Goal: Task Accomplishment & Management: Complete application form

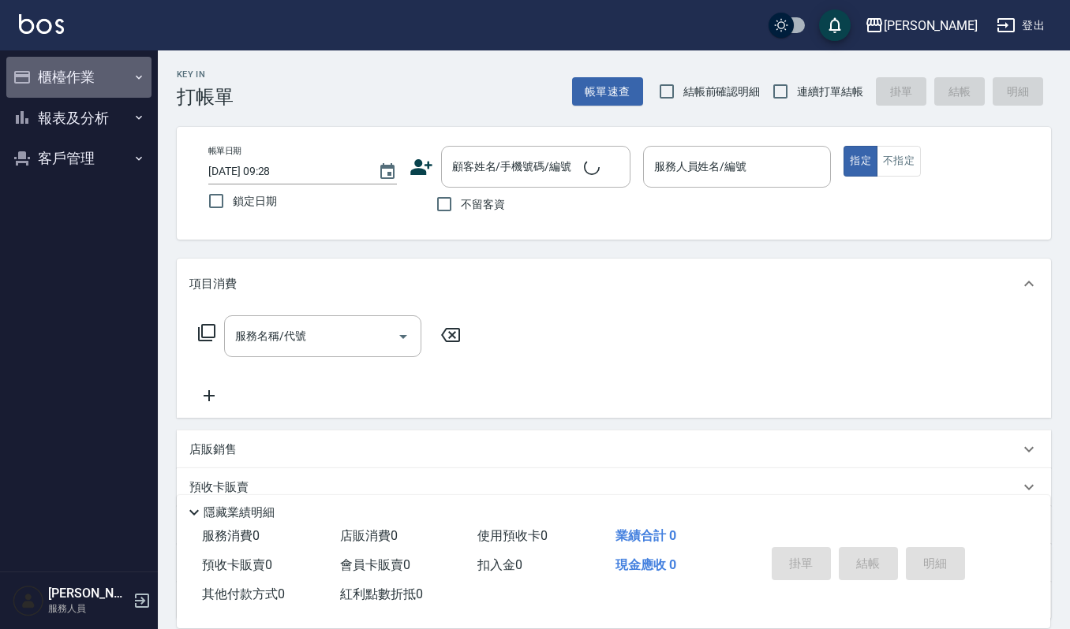
click at [69, 76] on button "櫃檯作業" at bounding box center [78, 77] width 145 height 41
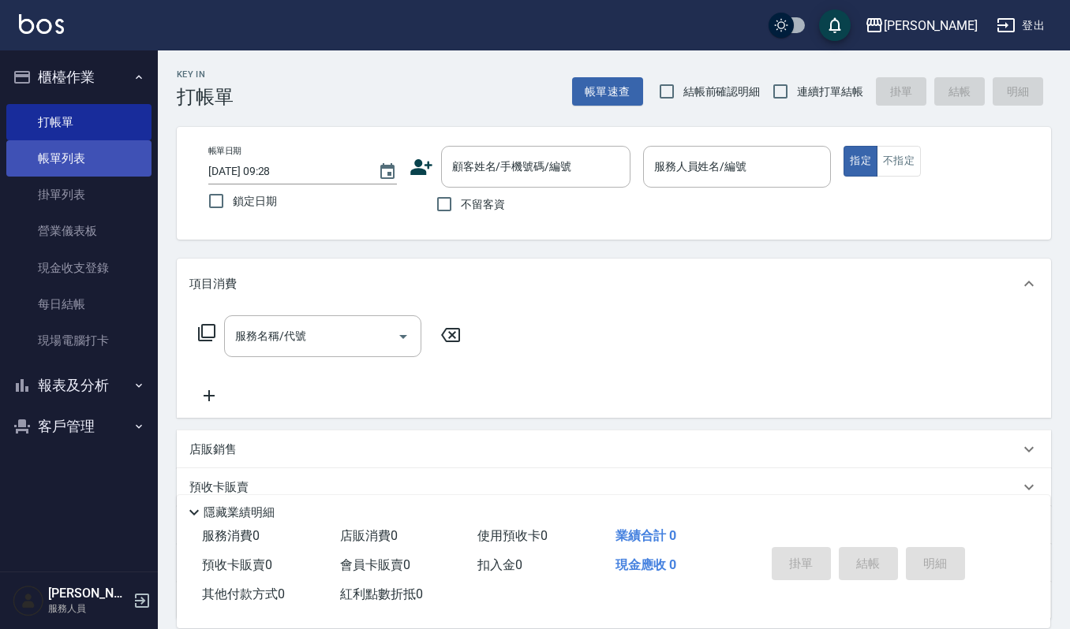
click at [88, 162] on link "帳單列表" at bounding box center [78, 158] width 145 height 36
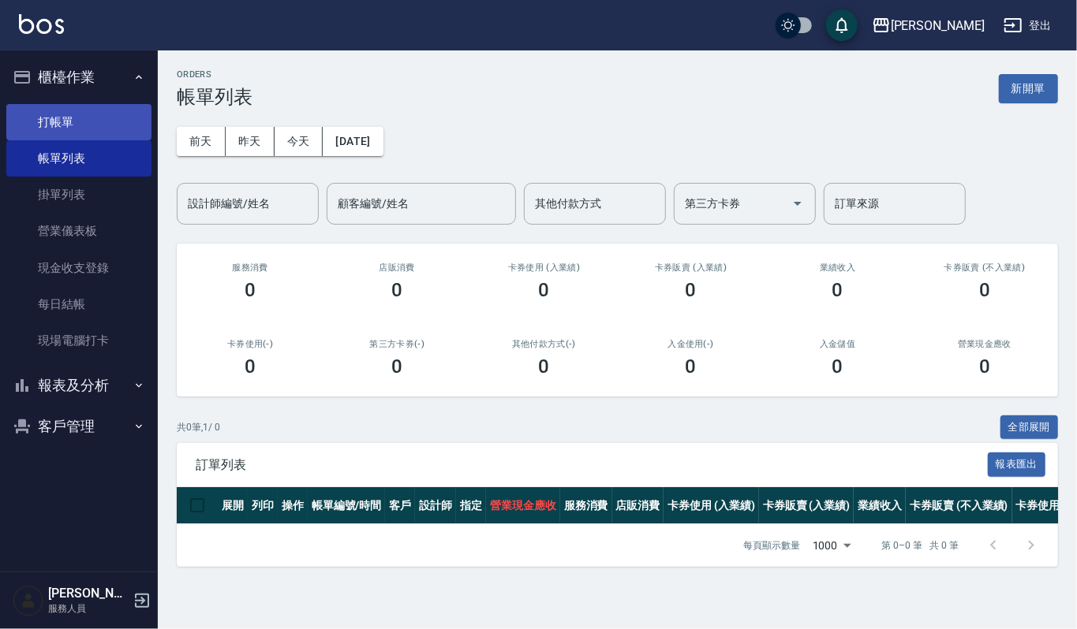
click at [133, 133] on link "打帳單" at bounding box center [78, 122] width 145 height 36
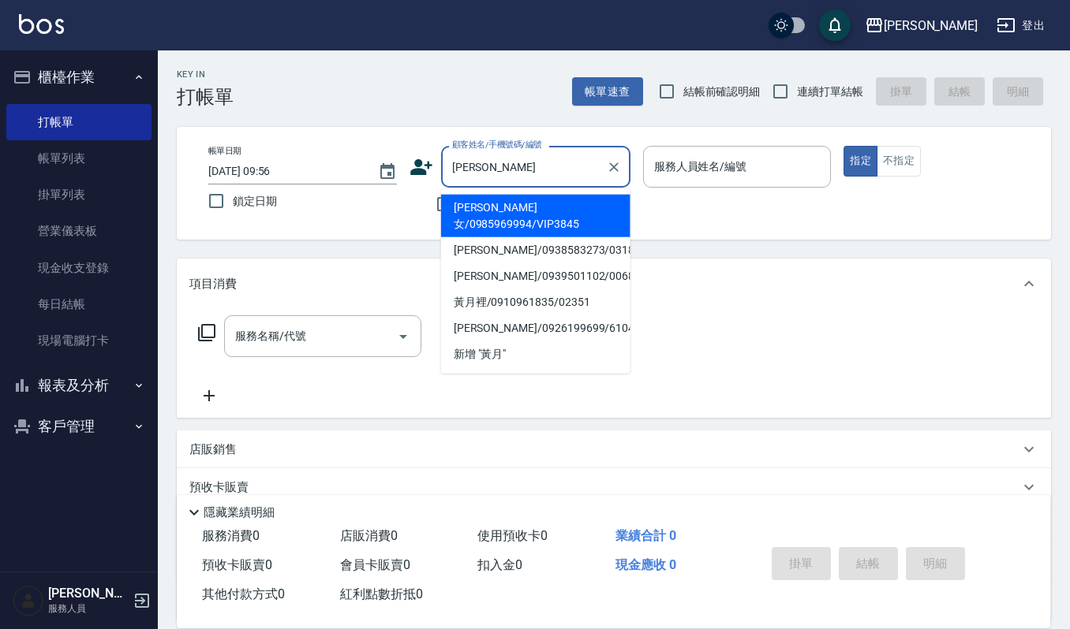
click at [543, 210] on li "[PERSON_NAME]女/0985969994/VIP3845" at bounding box center [535, 216] width 189 height 43
type input "[PERSON_NAME]女/0985969994/VIP3845"
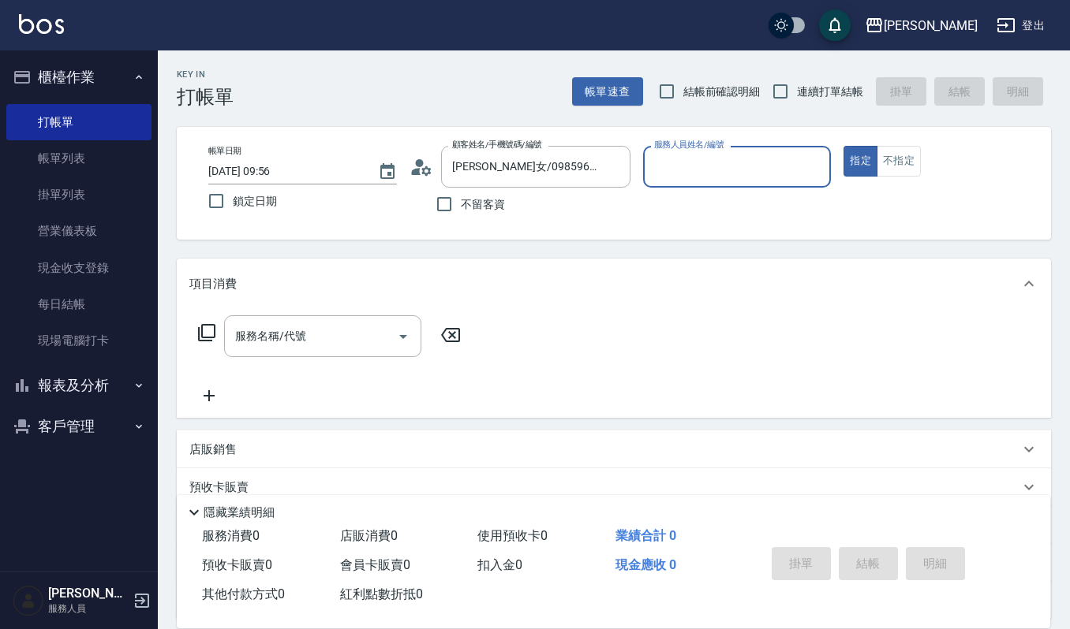
type input "[PERSON_NAME]-4"
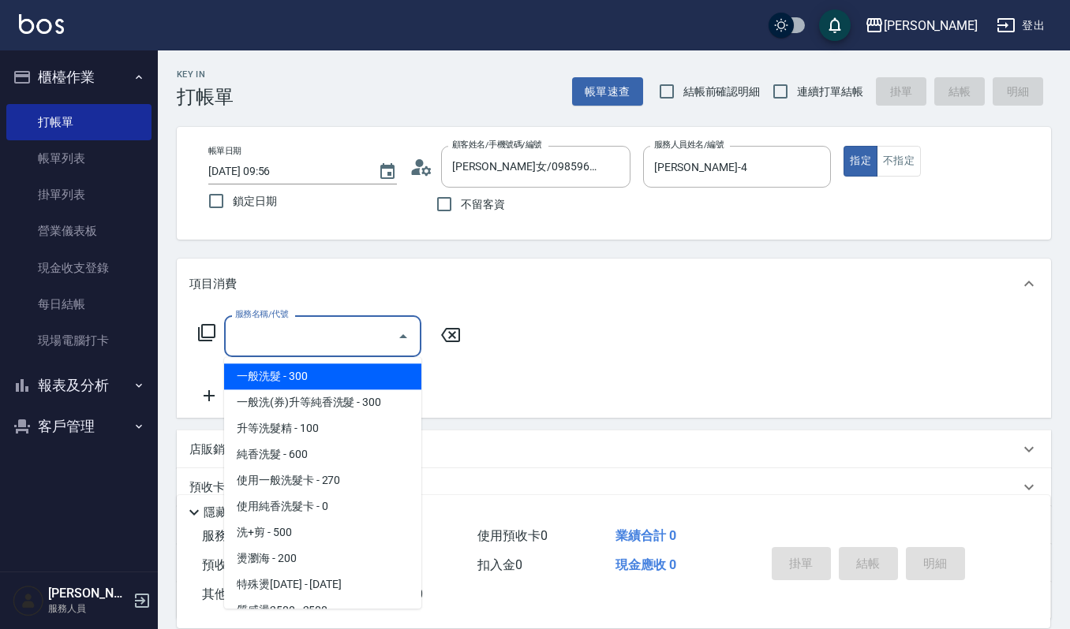
click at [374, 331] on input "服務名稱/代號" at bounding box center [310, 337] width 159 height 28
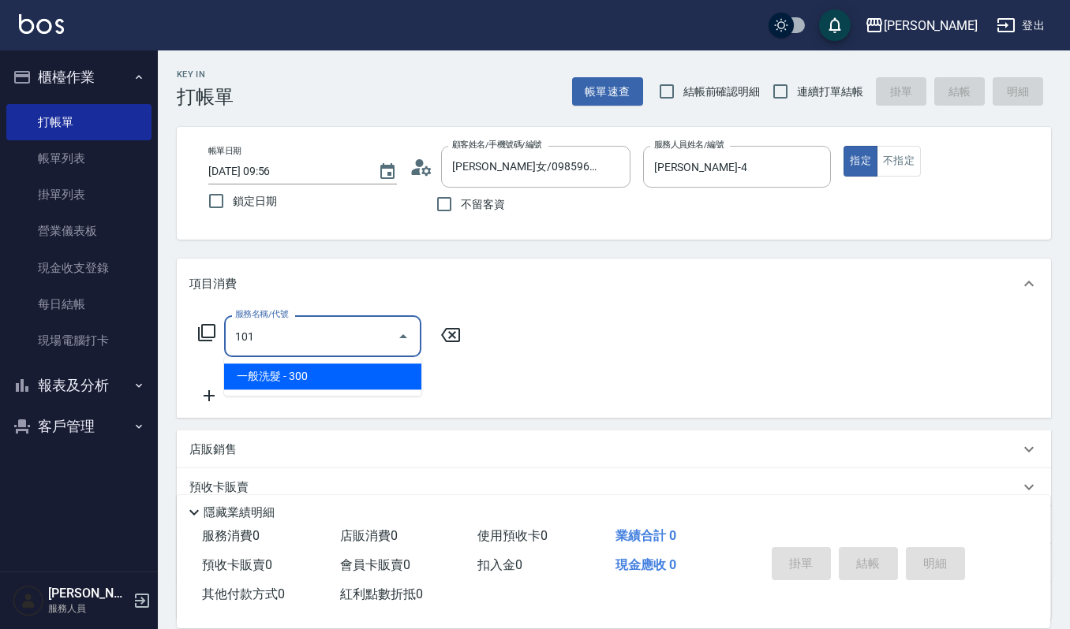
type input "一般洗髮(101)"
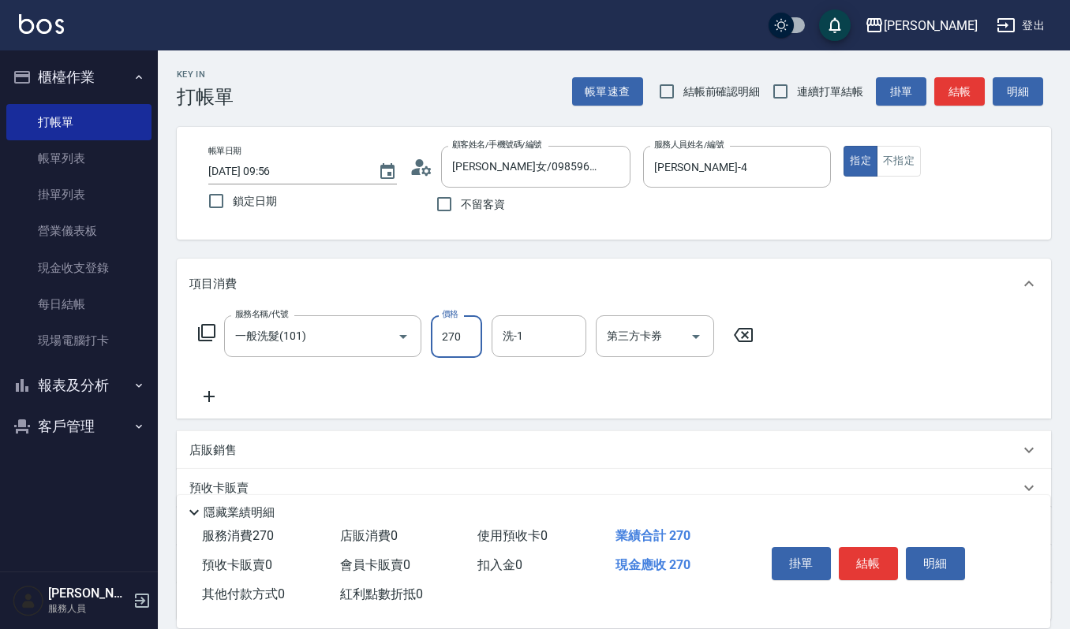
type input "270"
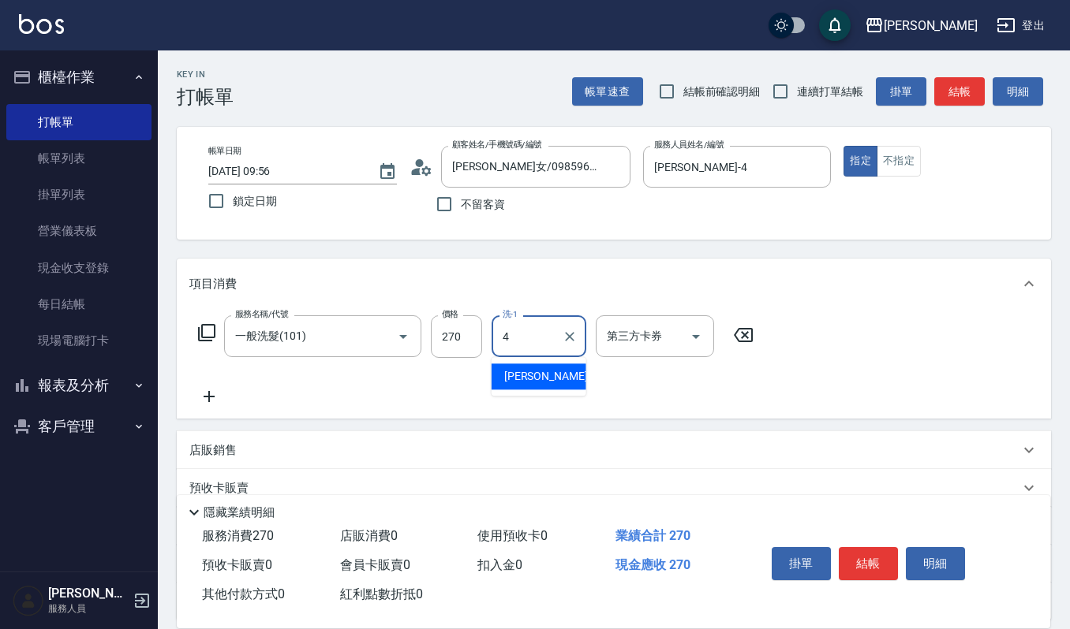
type input "[PERSON_NAME]-4"
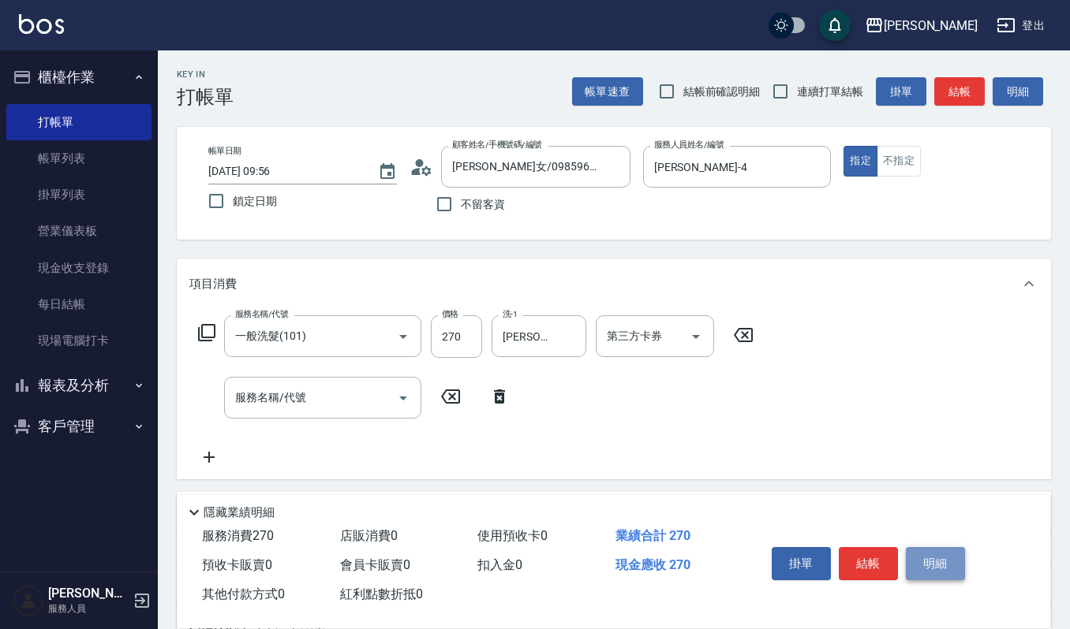
click at [928, 559] on button "明細" at bounding box center [934, 563] width 59 height 33
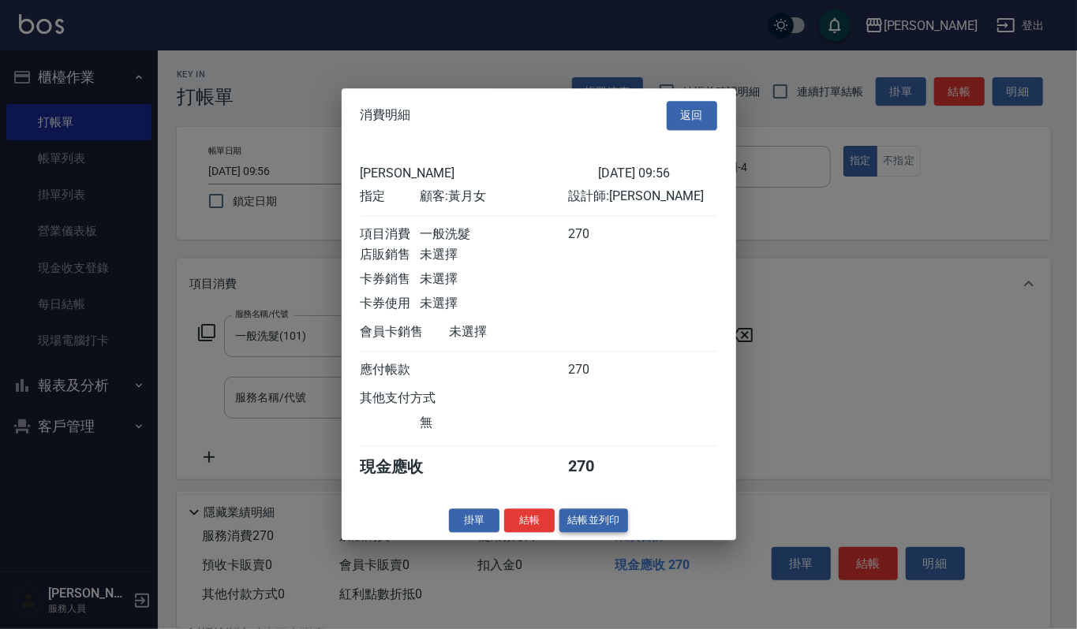
click at [604, 533] on button "結帳並列印" at bounding box center [593, 521] width 69 height 24
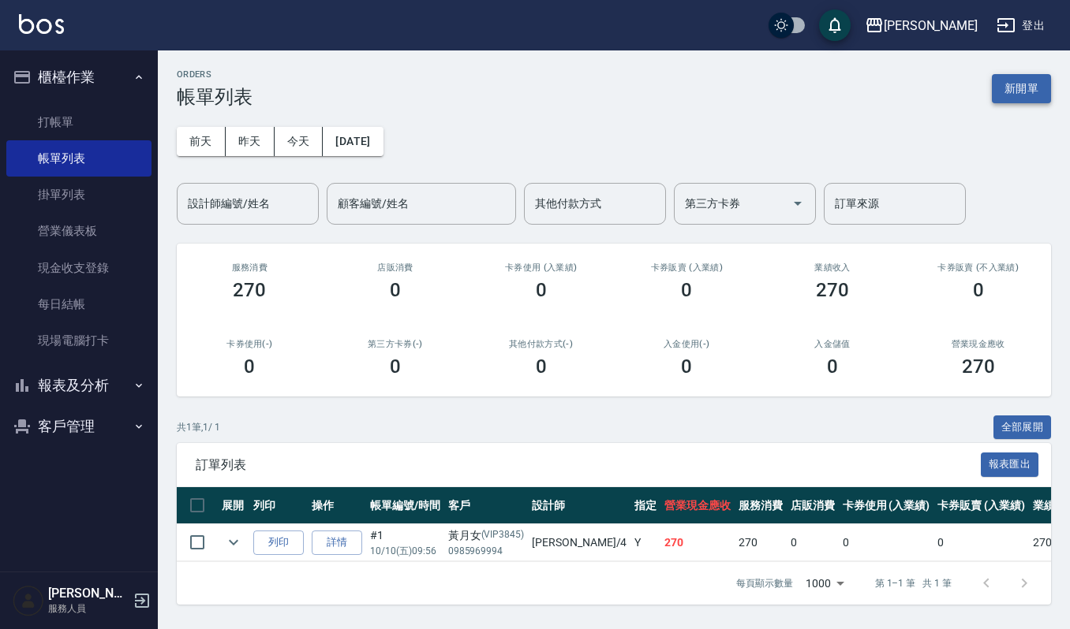
click at [1008, 96] on button "新開單" at bounding box center [1020, 88] width 59 height 29
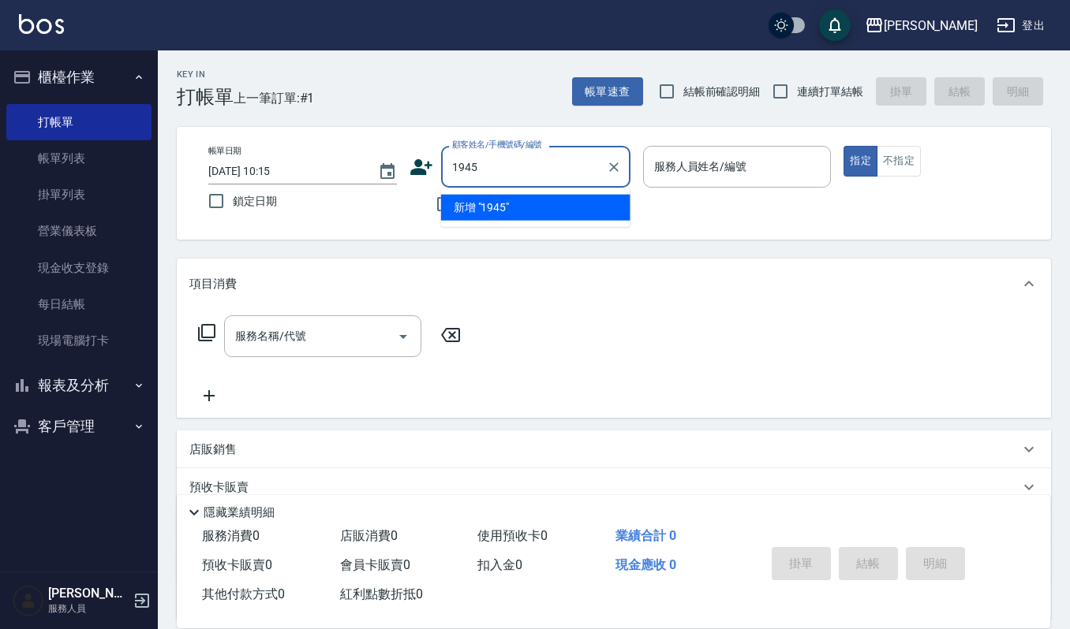
type input "1945"
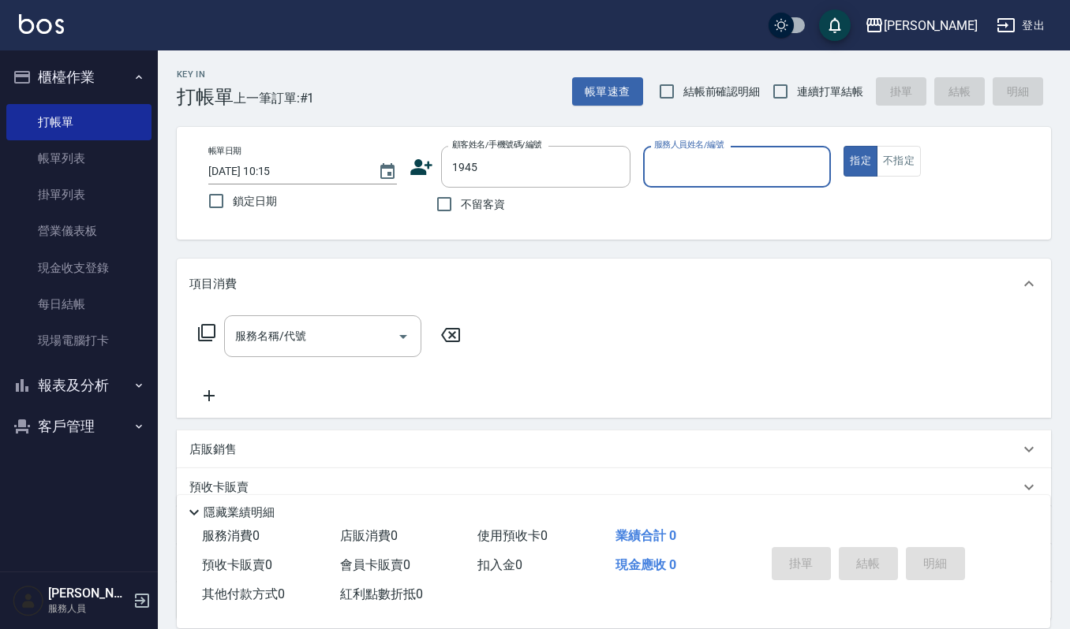
click at [843, 146] on button "指定" at bounding box center [860, 161] width 34 height 31
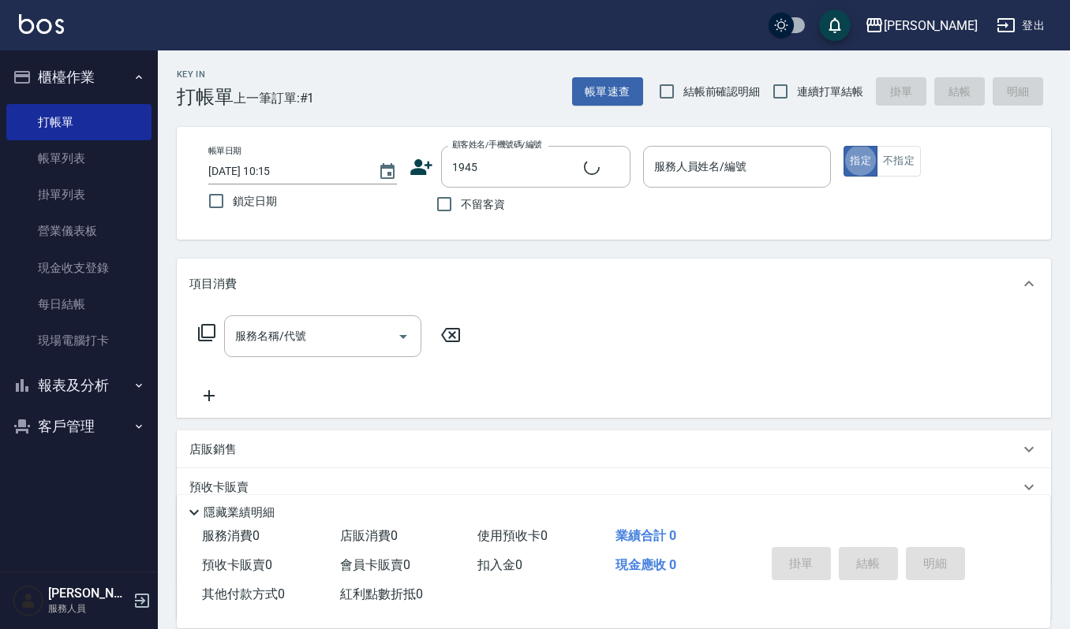
type button "true"
type input "無名字/1945/null"
click at [622, 165] on button "Clear" at bounding box center [614, 167] width 22 height 22
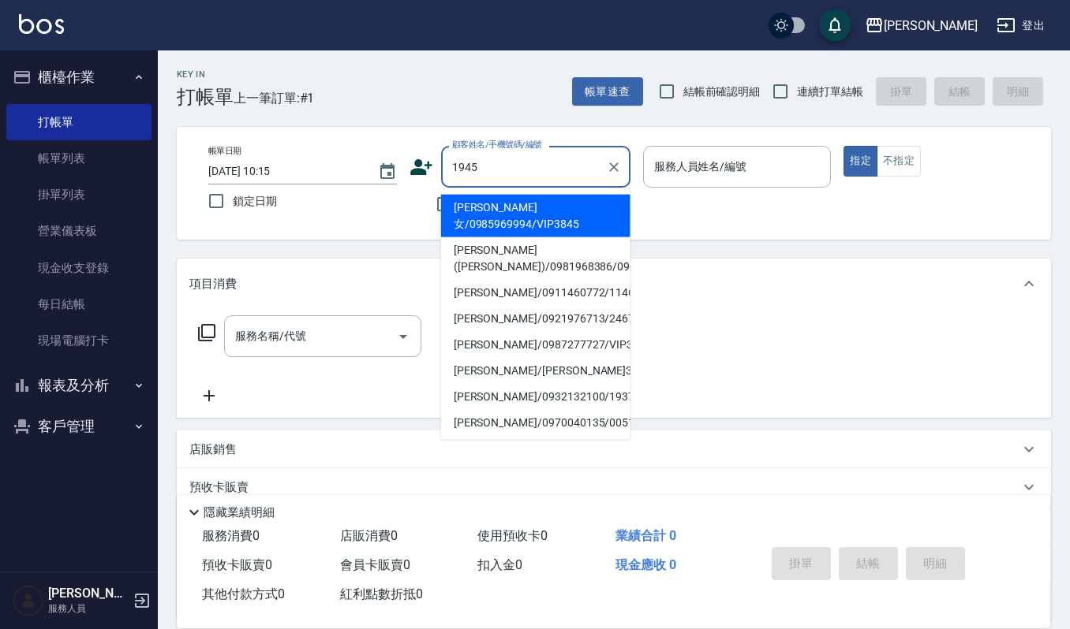
click at [573, 166] on input "1945" at bounding box center [523, 167] width 151 height 28
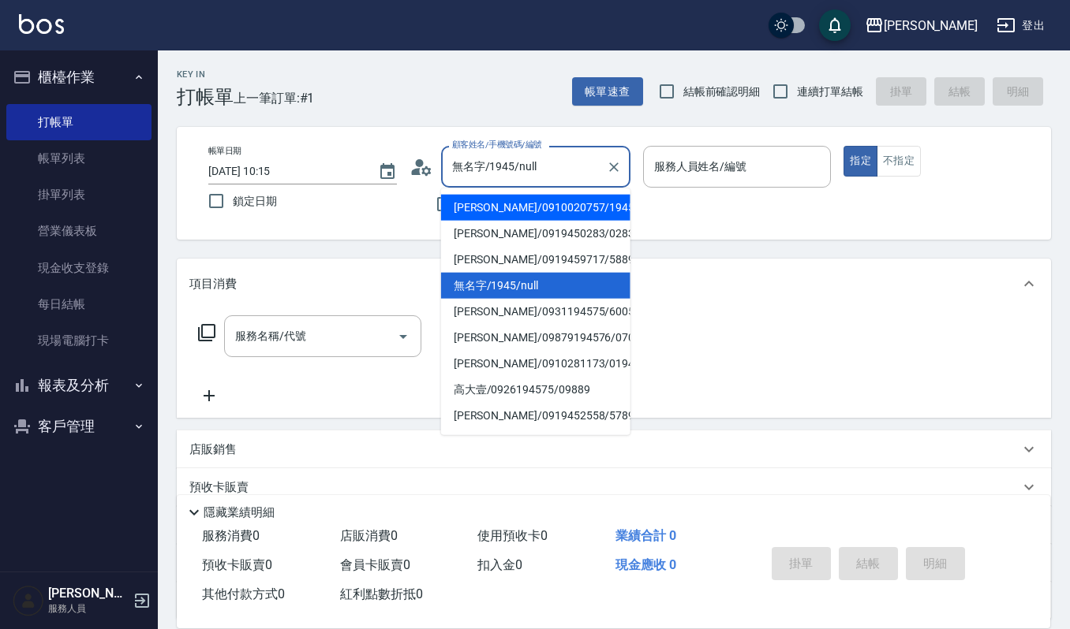
click at [555, 200] on li "[PERSON_NAME]/0910020757/1945" at bounding box center [535, 208] width 189 height 26
type input "[PERSON_NAME]/0910020757/1945"
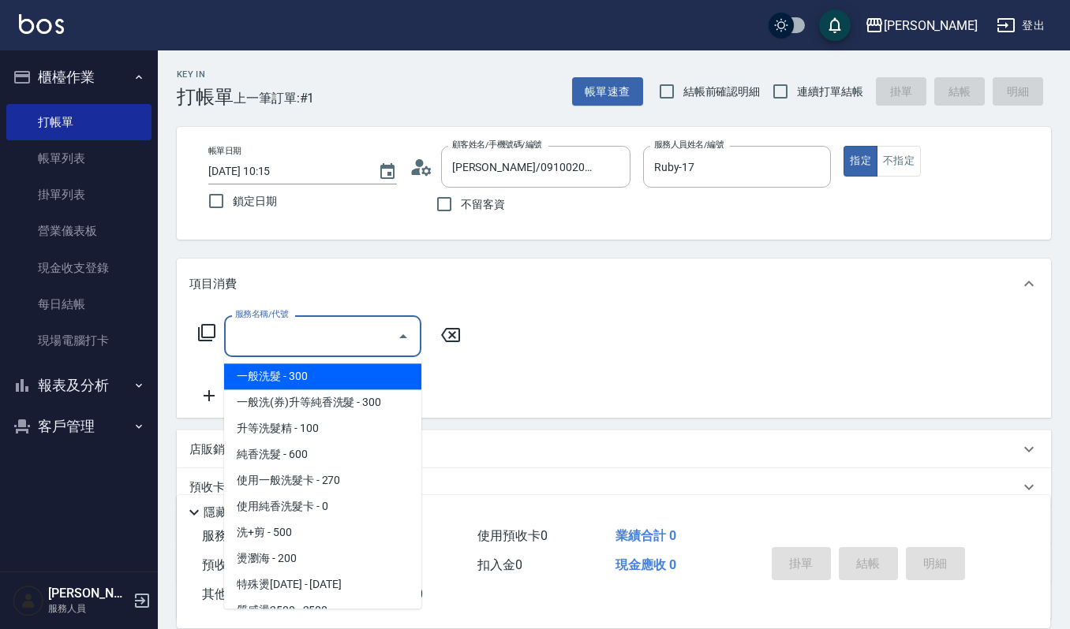
click at [380, 338] on input "服務名稱/代號" at bounding box center [310, 337] width 159 height 28
click at [729, 162] on input "Ruby-17" at bounding box center [725, 167] width 151 height 28
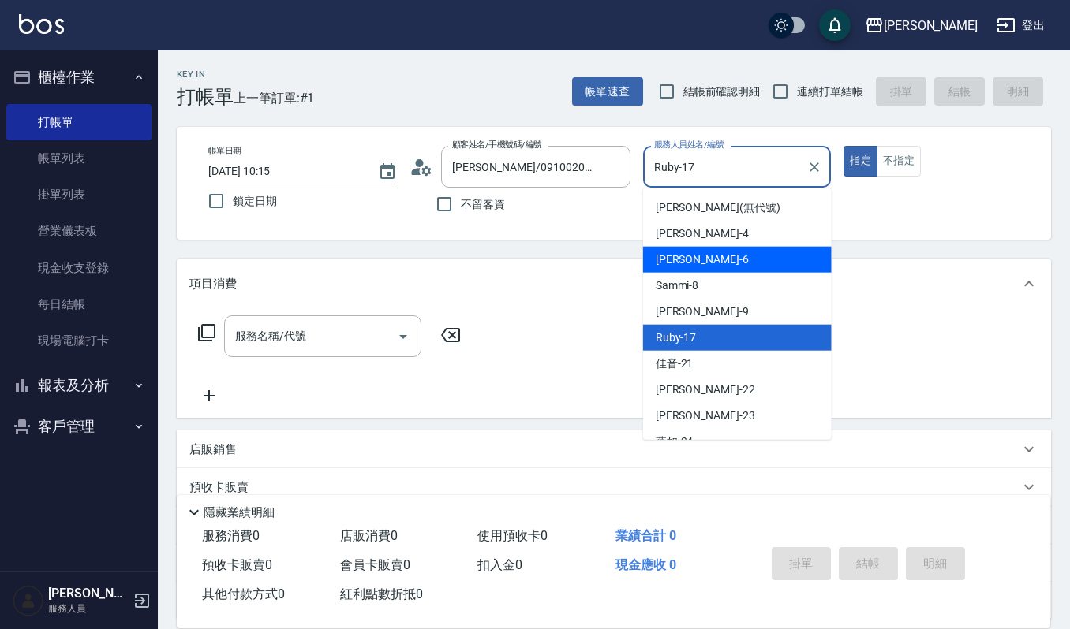
click at [741, 245] on div "[PERSON_NAME] -4" at bounding box center [737, 234] width 189 height 26
type input "[PERSON_NAME]-4"
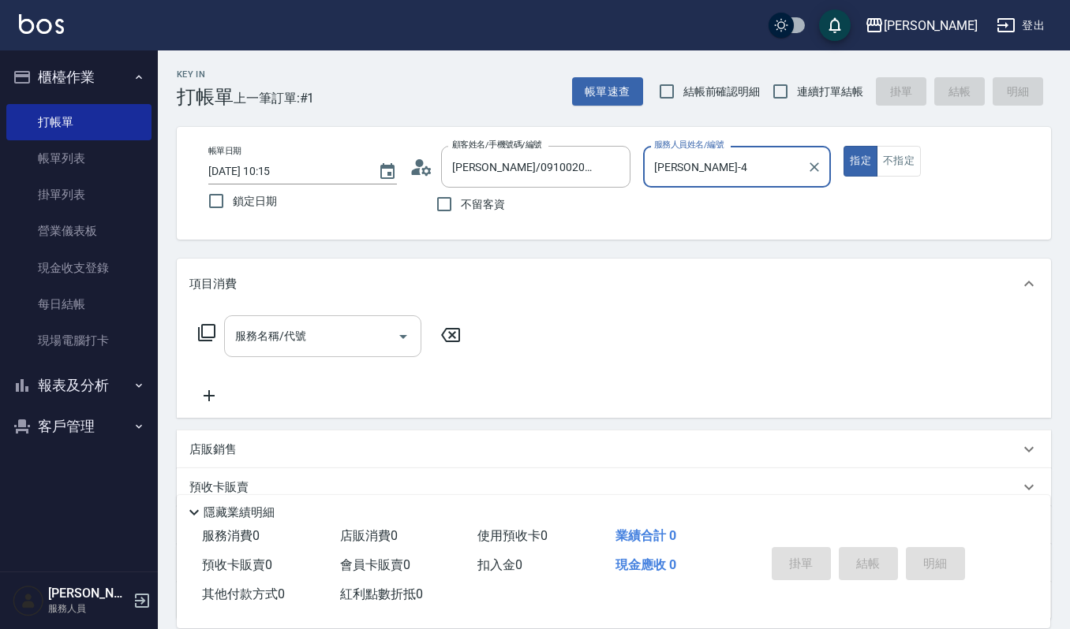
click at [342, 338] on input "服務名稱/代號" at bounding box center [310, 337] width 159 height 28
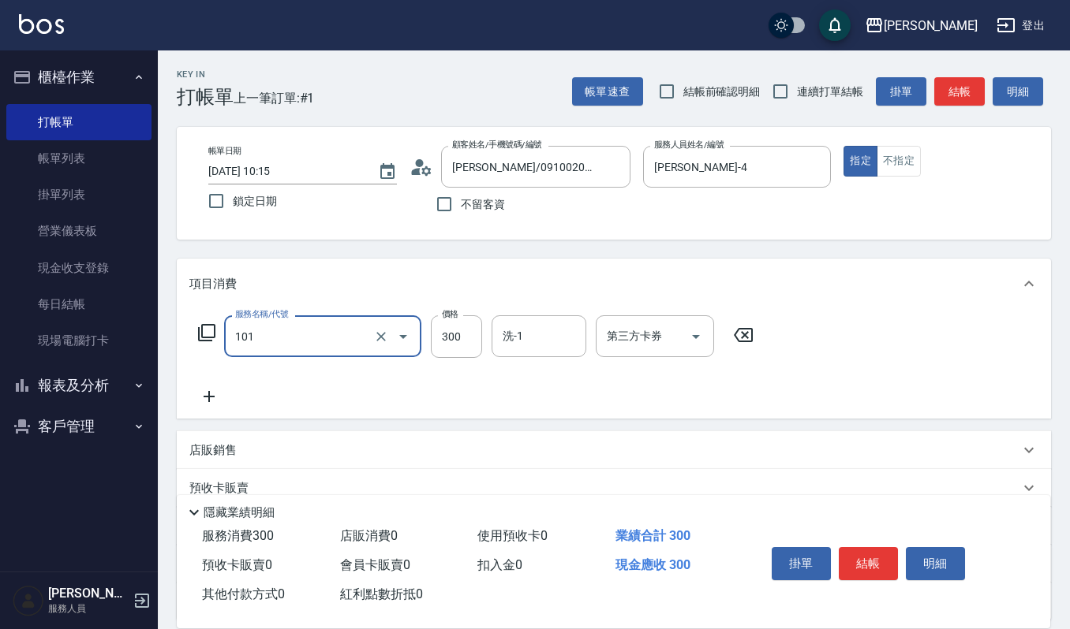
type input "一般洗髮(101)"
type input "270"
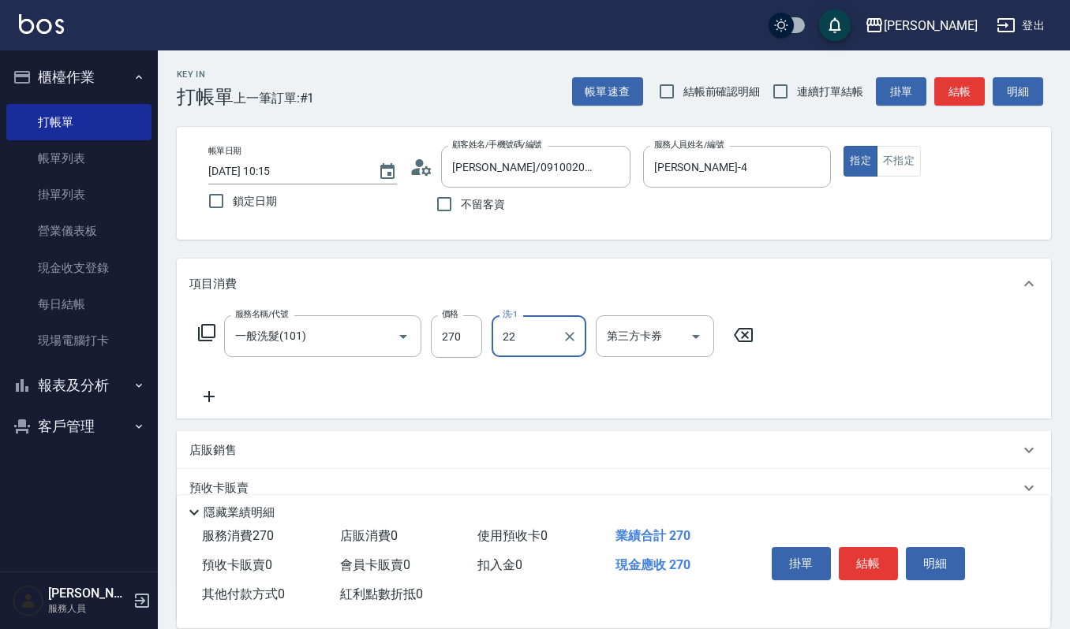
type input "[PERSON_NAME]-22"
click at [857, 554] on button "結帳" at bounding box center [867, 563] width 59 height 33
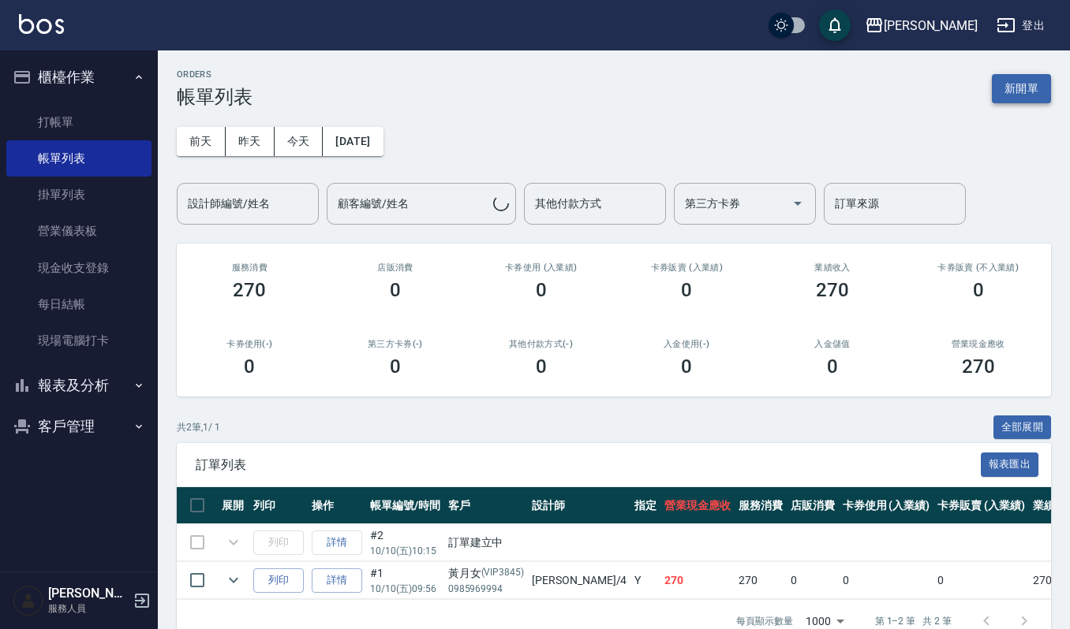
click at [1014, 88] on button "新開單" at bounding box center [1020, 88] width 59 height 29
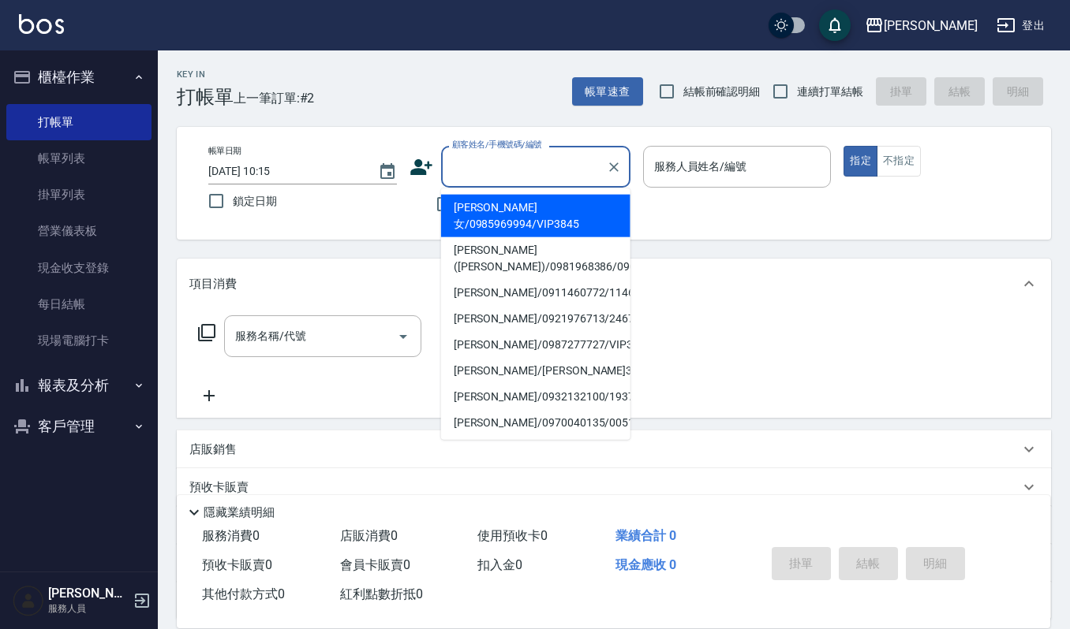
click at [544, 170] on input "顧客姓名/手機號碼/編號" at bounding box center [523, 167] width 151 height 28
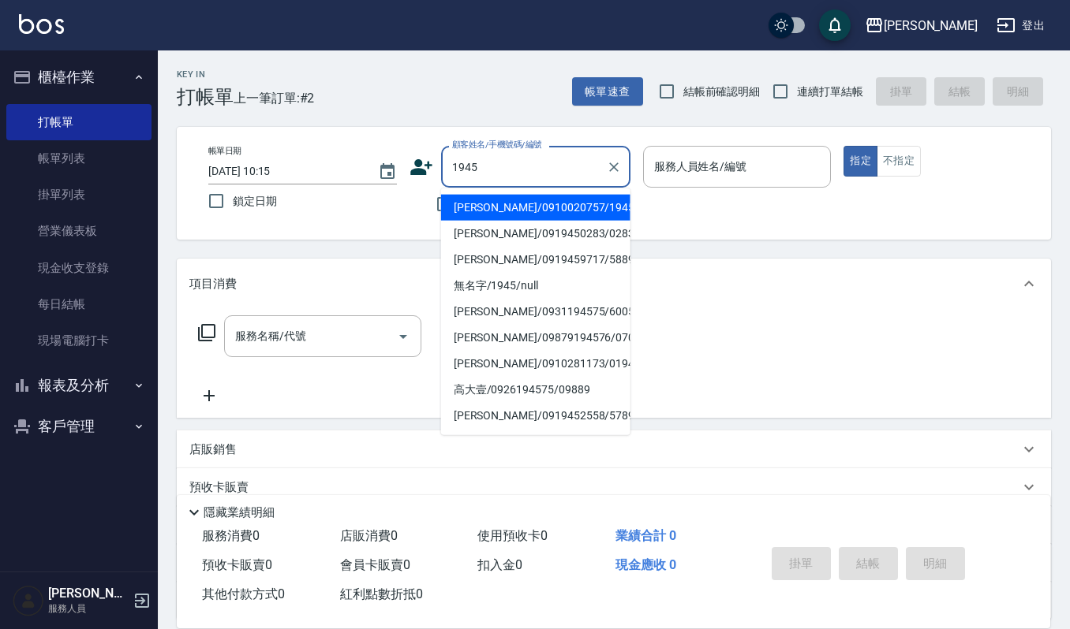
click at [541, 204] on li "[PERSON_NAME]/0910020757/1945" at bounding box center [535, 208] width 189 height 26
type input "[PERSON_NAME]/0910020757/1945"
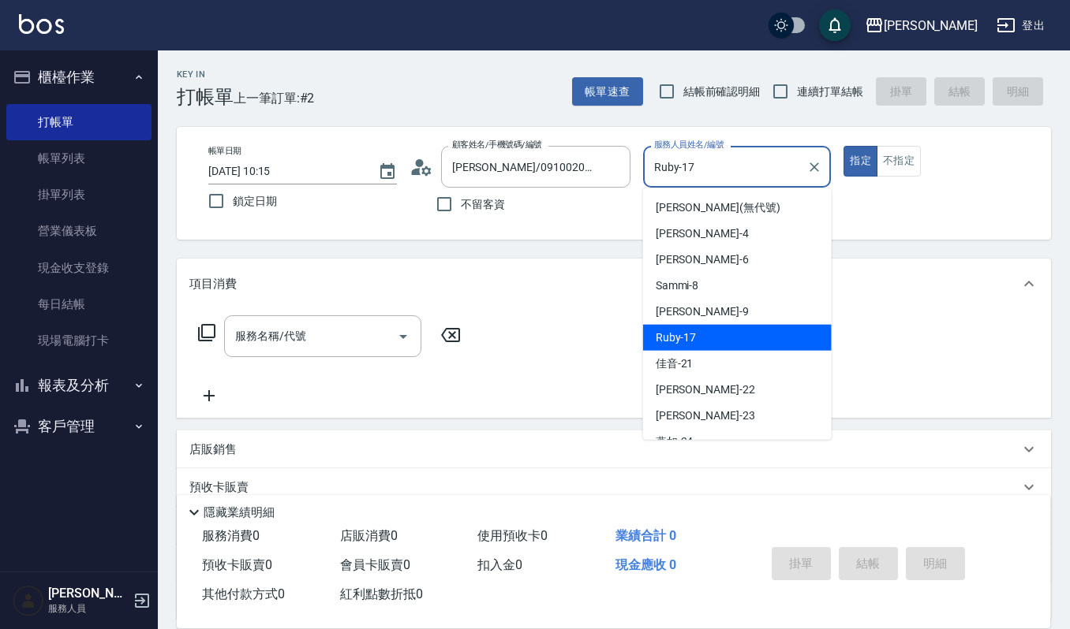
click at [699, 155] on input "Ruby-17" at bounding box center [725, 167] width 151 height 28
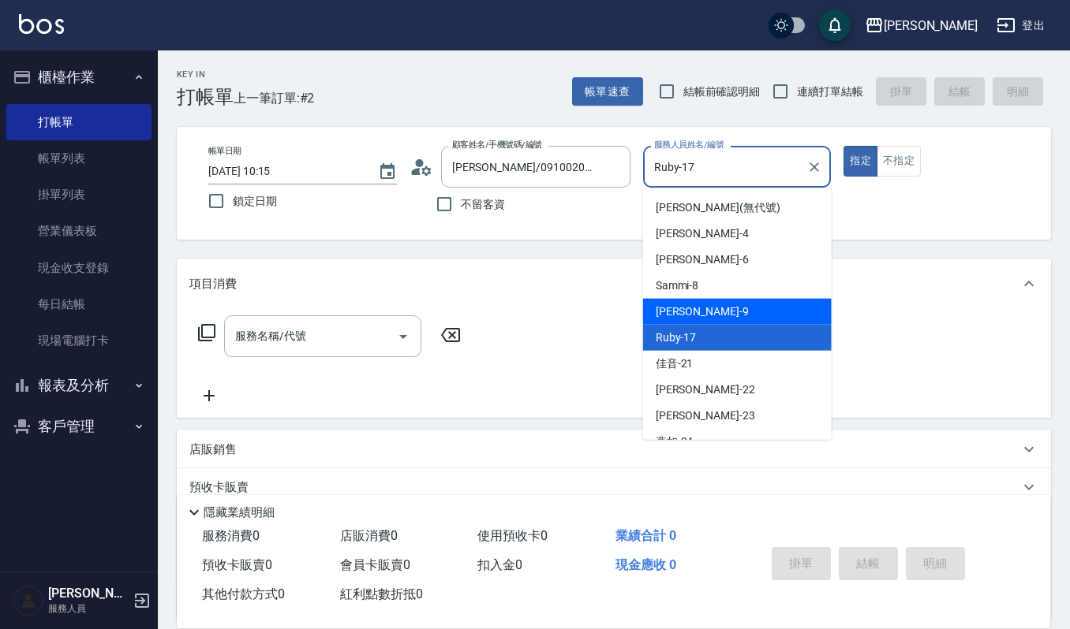
click at [719, 303] on div "[PERSON_NAME] -9" at bounding box center [737, 312] width 189 height 26
type input "[PERSON_NAME]-9"
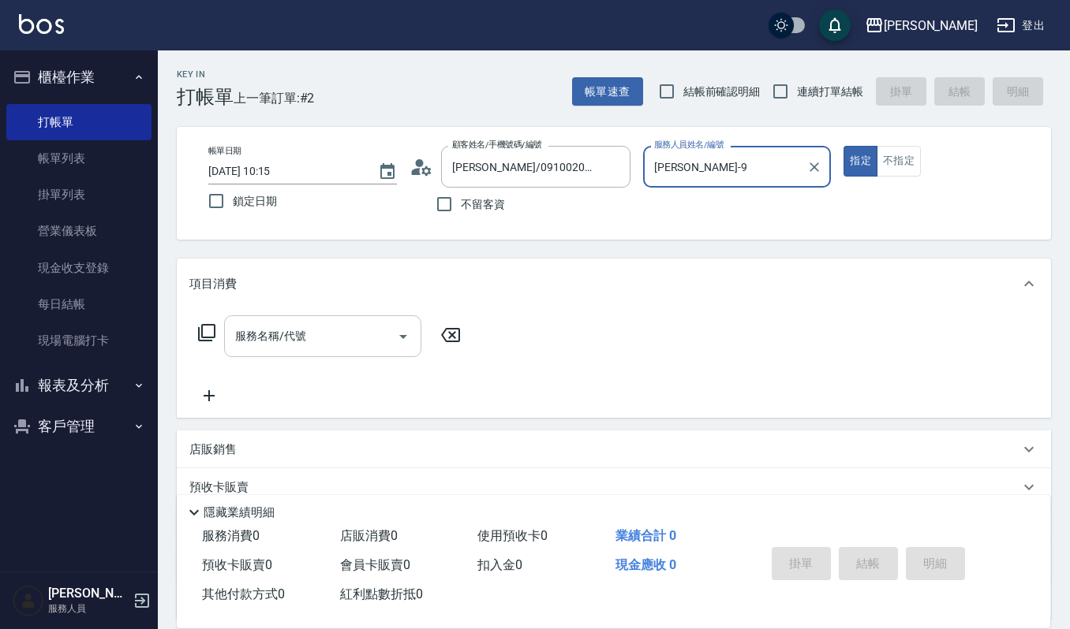
click at [304, 344] on input "服務名稱/代號" at bounding box center [310, 337] width 159 height 28
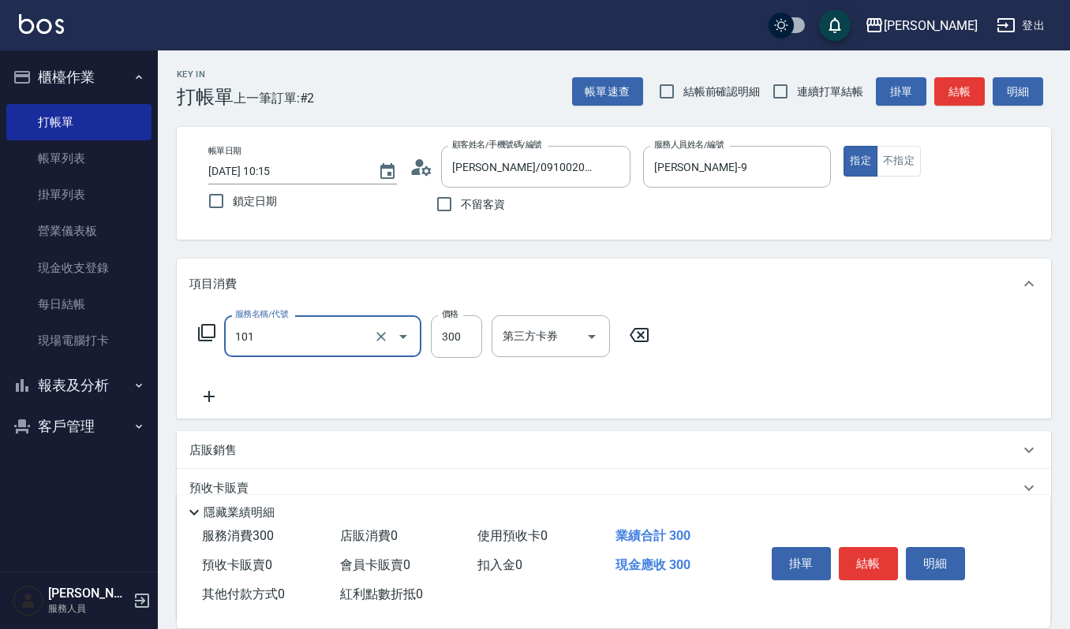
type input "一般洗髮(101)"
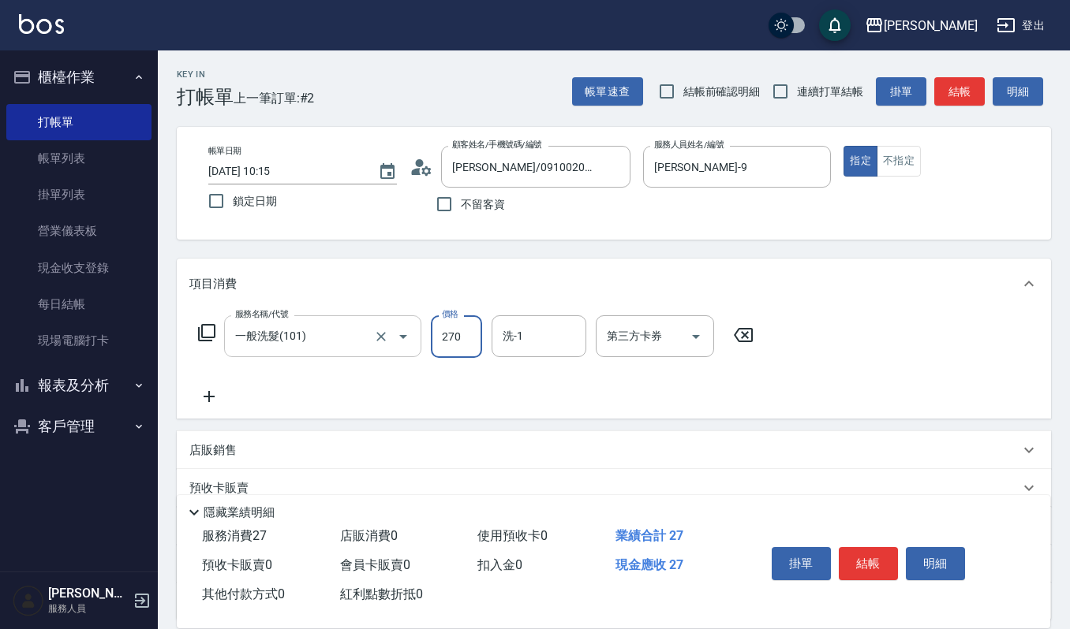
type input "270"
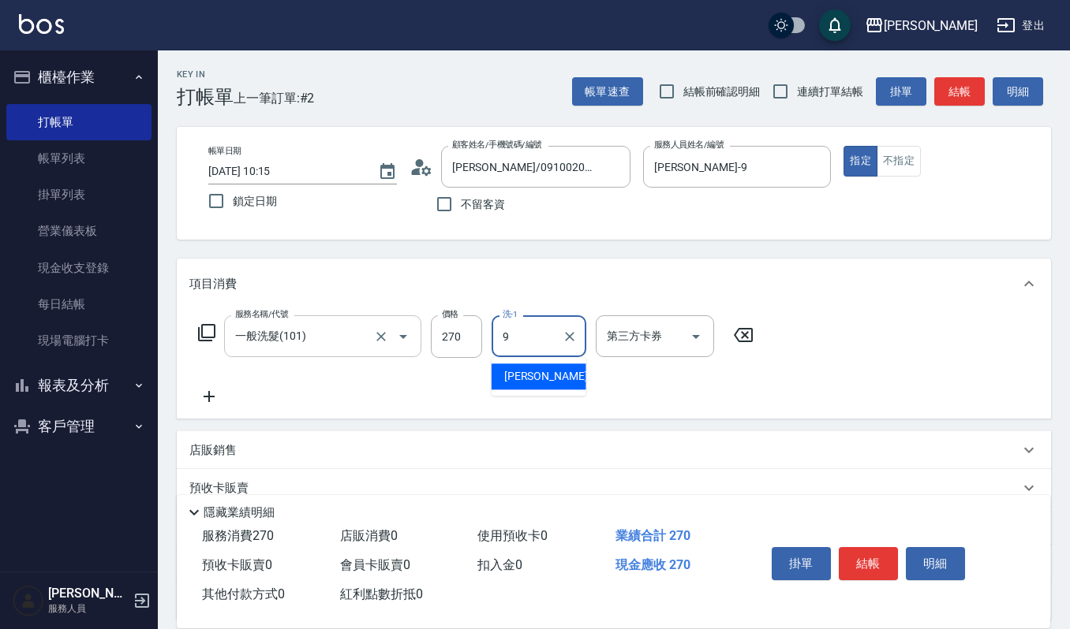
type input "[PERSON_NAME]-9"
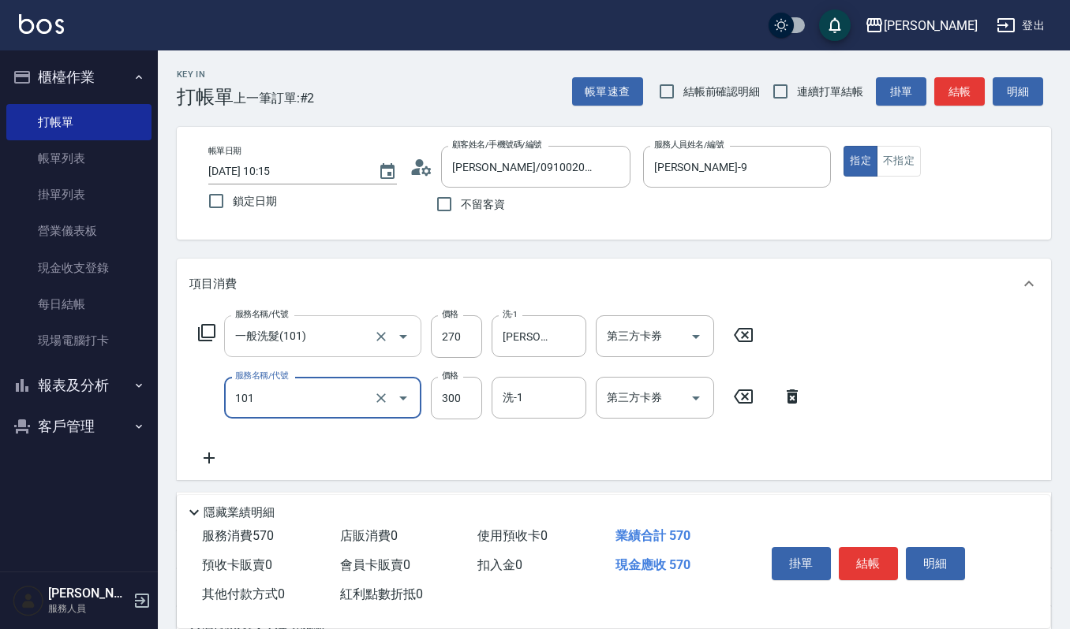
type input "一般洗髮(101)"
type input "270"
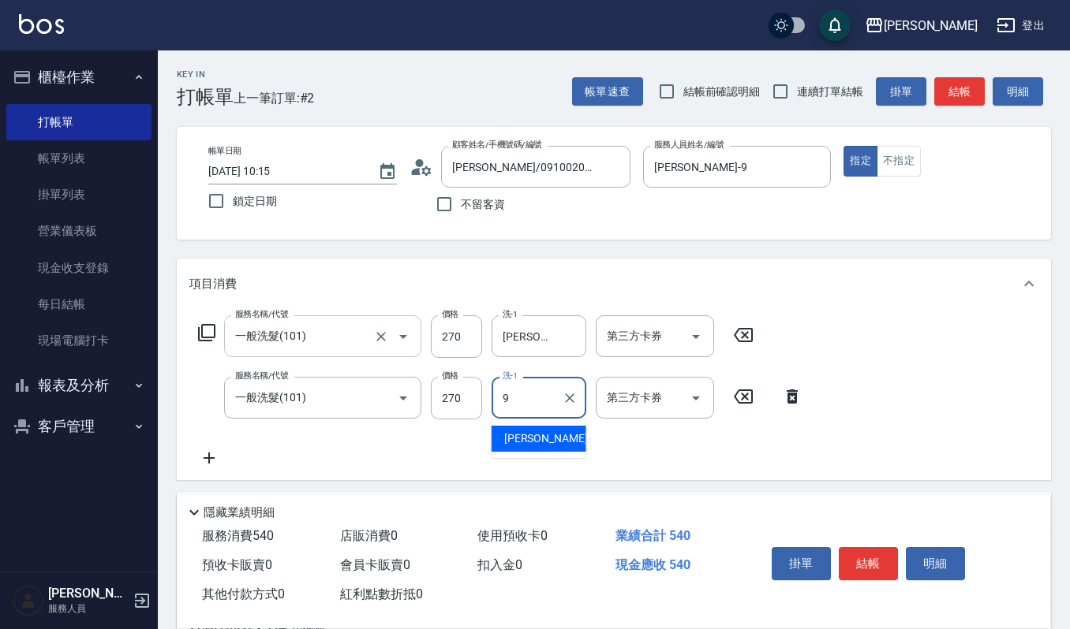
type input "[PERSON_NAME]-9"
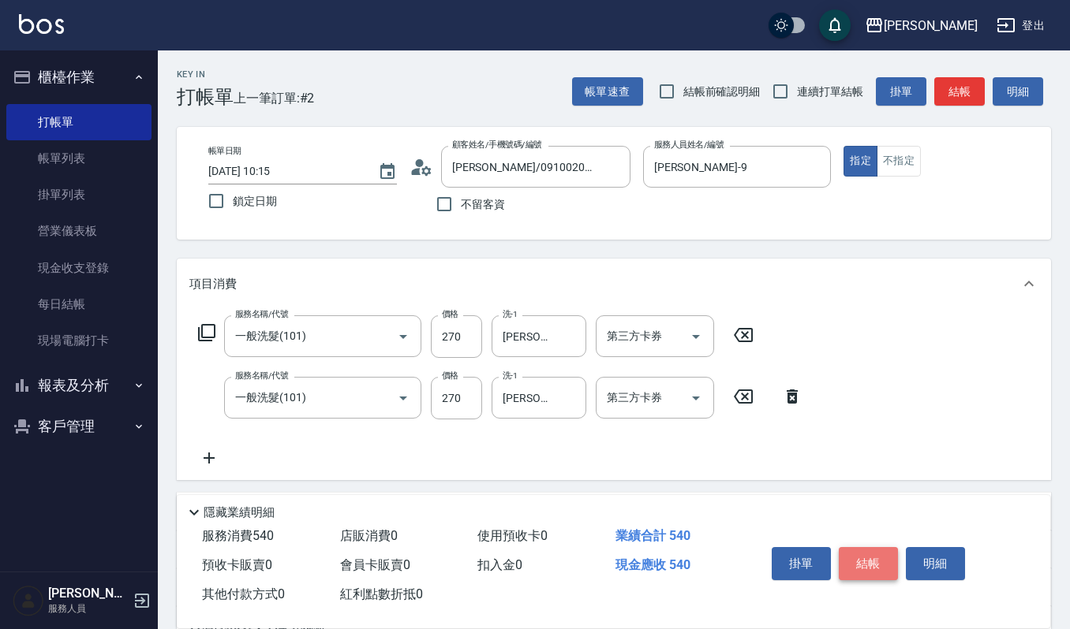
click at [847, 557] on button "結帳" at bounding box center [867, 563] width 59 height 33
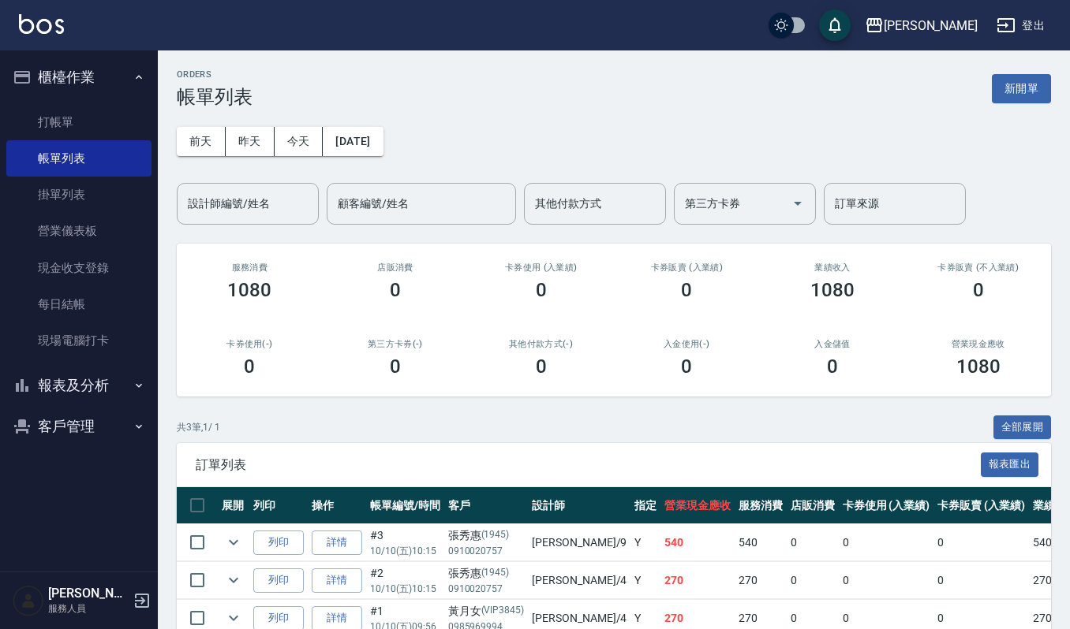
scroll to position [87, 0]
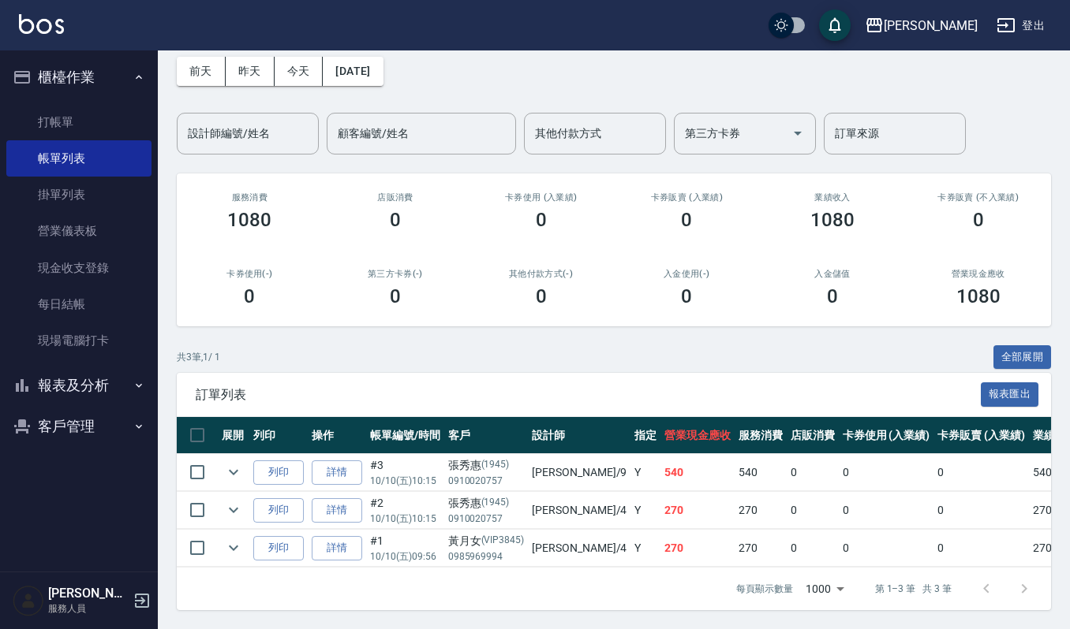
click at [461, 351] on div "共 3 筆, 1 / 1 全部展開" at bounding box center [614, 357] width 874 height 24
click at [354, 461] on link "詳情" at bounding box center [337, 473] width 50 height 24
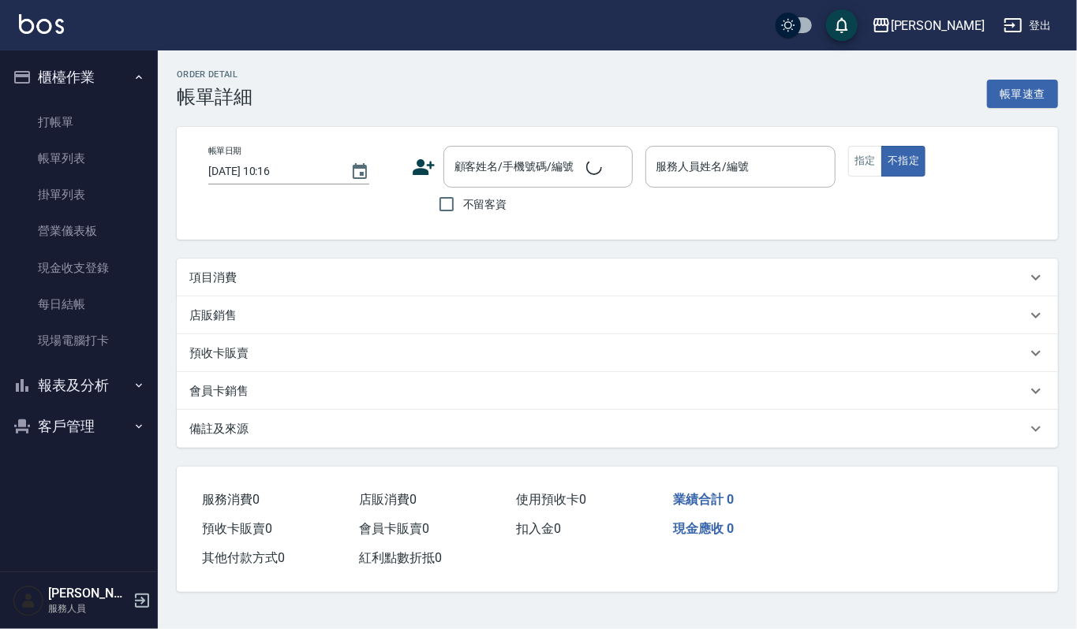
type input "[DATE] 10:15"
type input "[PERSON_NAME]-9"
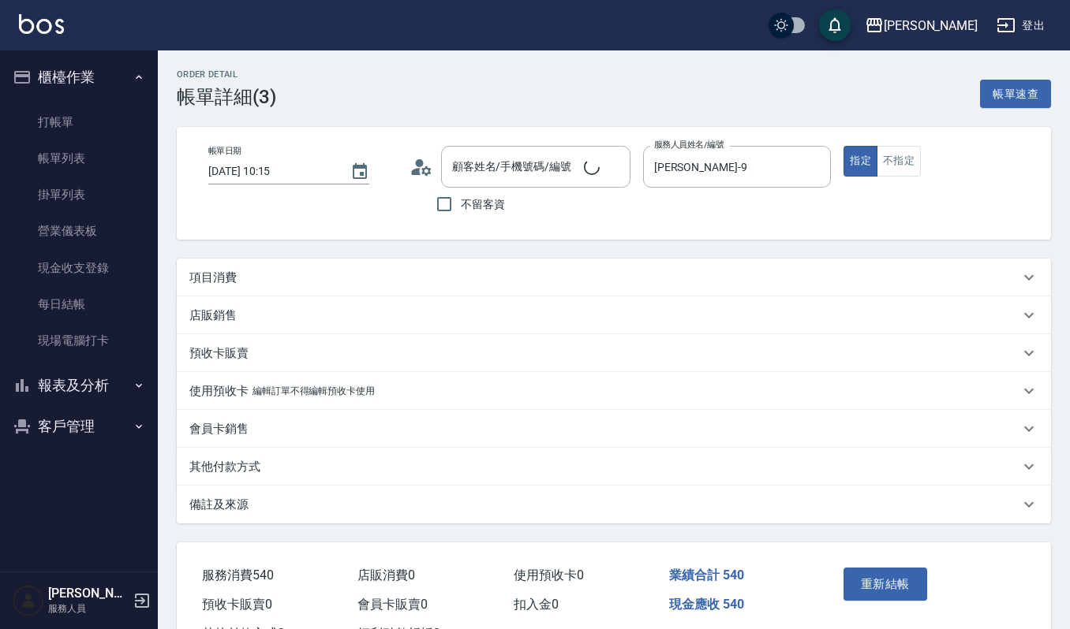
type input "[PERSON_NAME]/0910020757/1945"
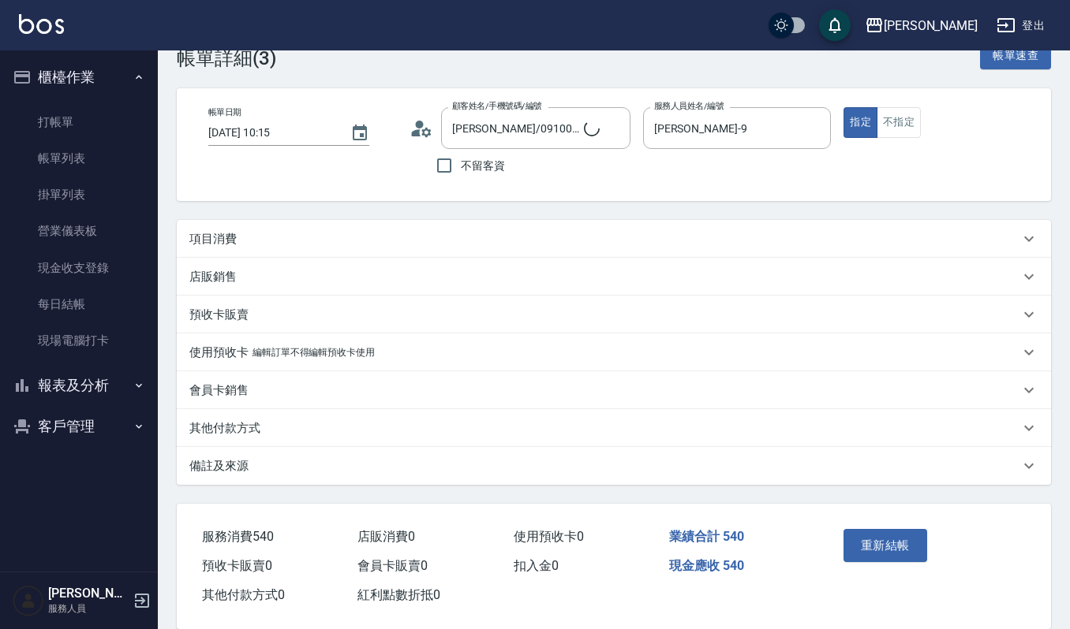
scroll to position [61, 0]
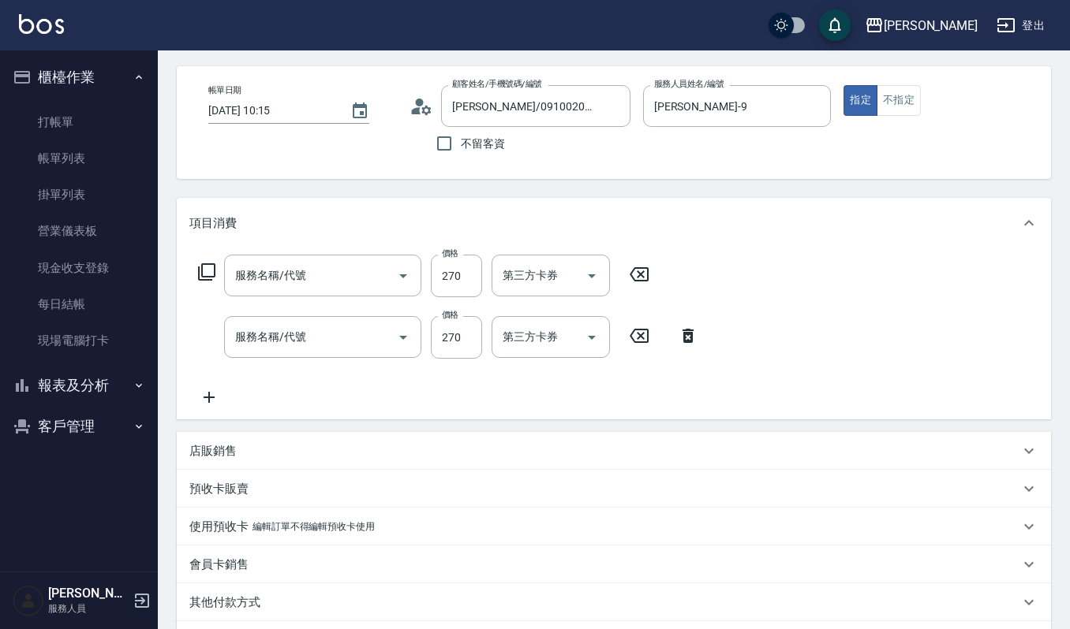
type input "一般洗髮(101)"
click at [215, 407] on icon at bounding box center [208, 397] width 39 height 19
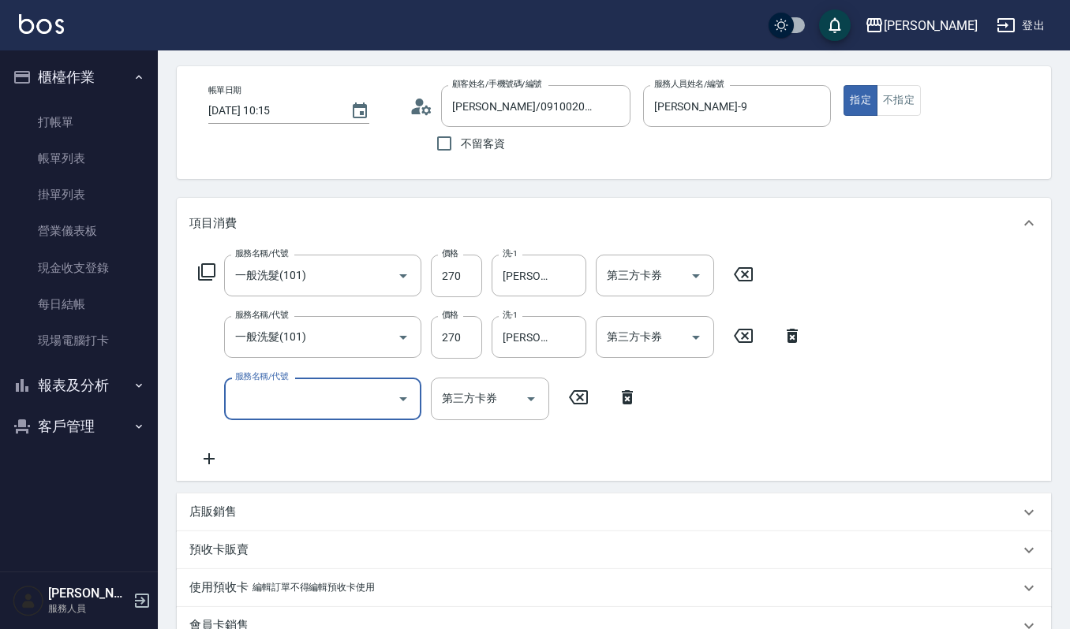
click at [279, 407] on input "服務名稱/代號" at bounding box center [310, 399] width 159 height 28
type input "修瀏海(303)"
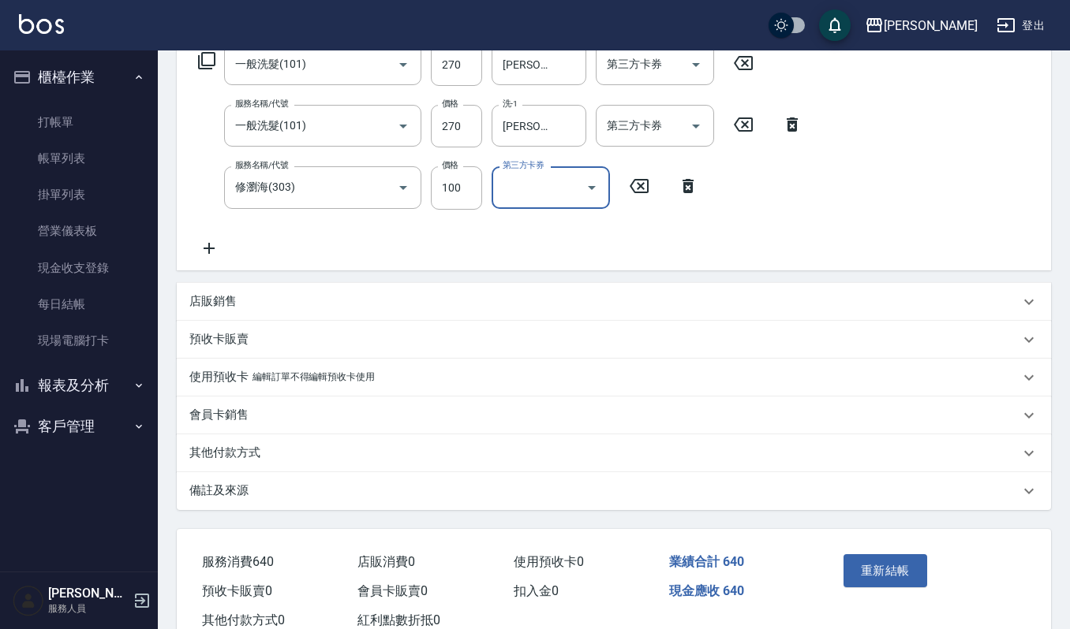
scroll to position [319, 0]
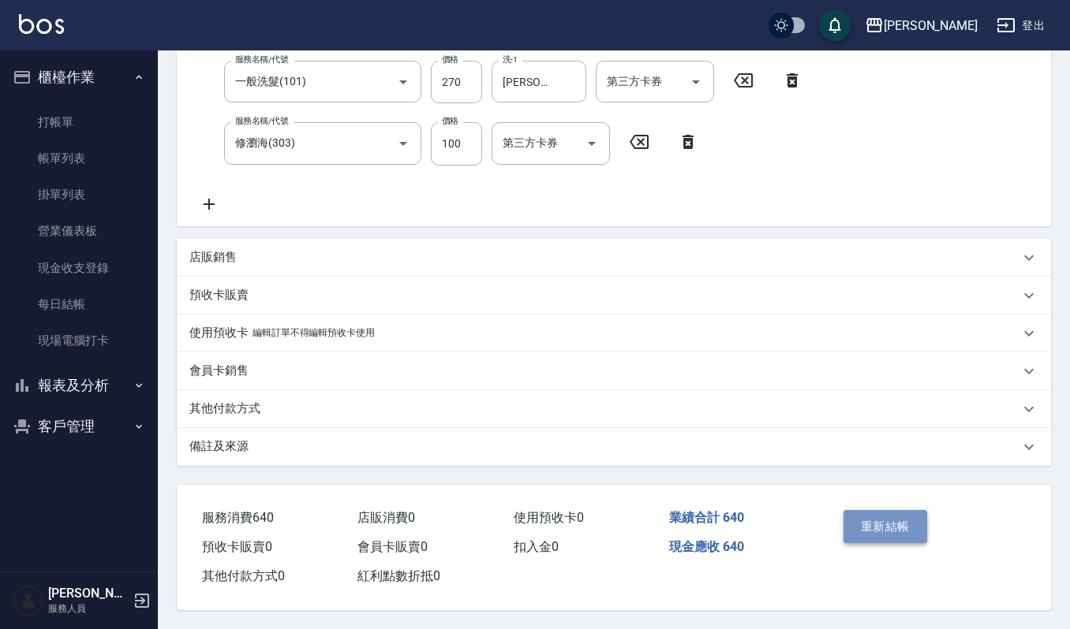
click at [880, 525] on button "重新結帳" at bounding box center [885, 526] width 84 height 33
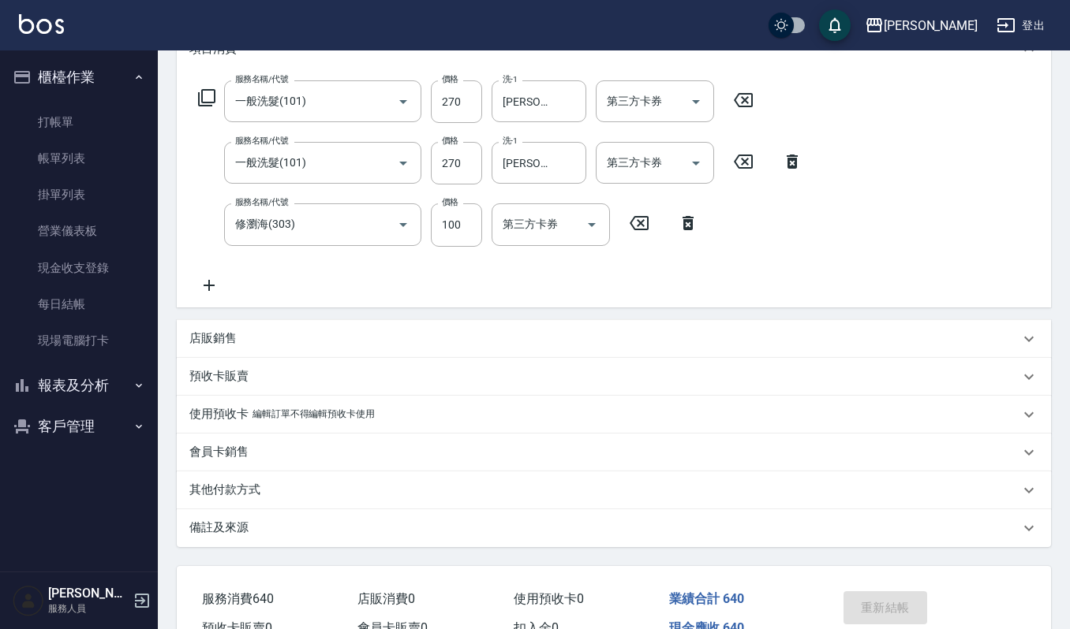
scroll to position [109, 0]
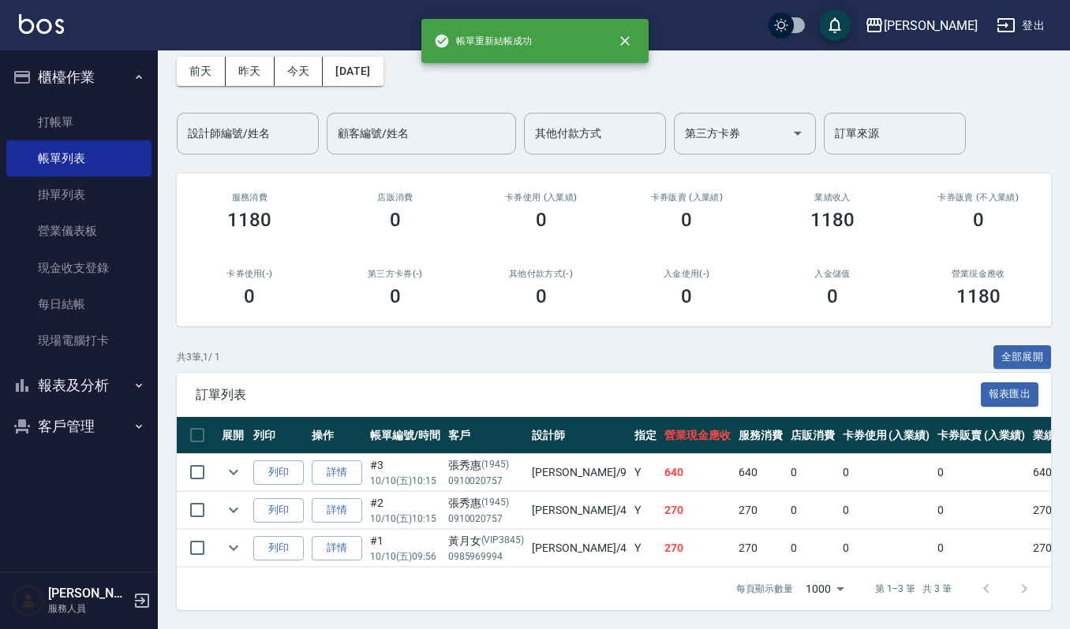
scroll to position [87, 0]
click at [279, 502] on button "列印" at bounding box center [278, 510] width 50 height 24
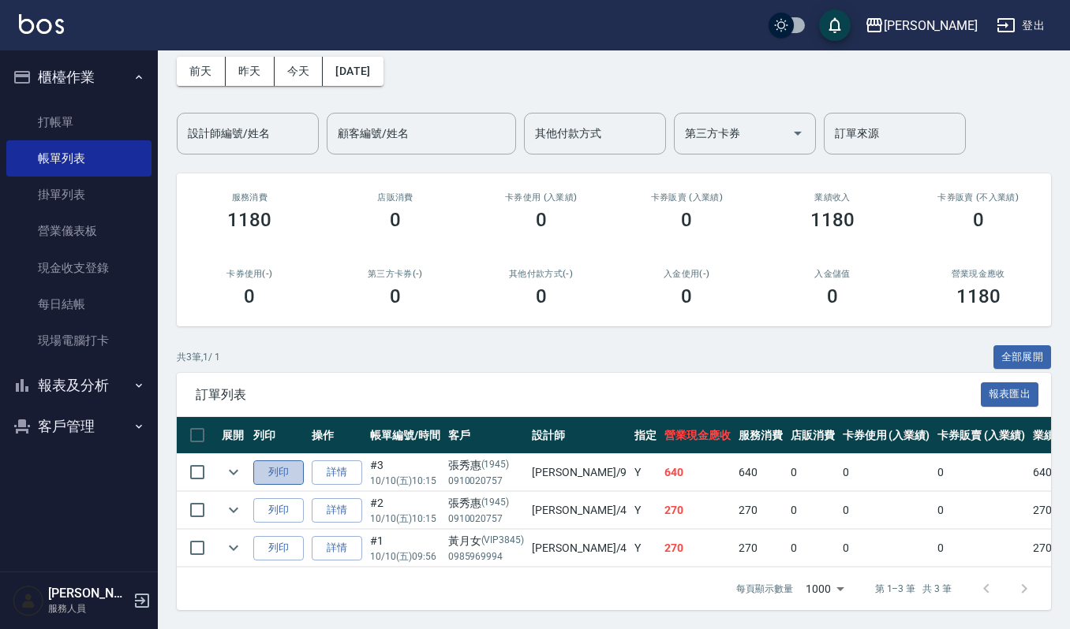
click at [285, 461] on button "列印" at bounding box center [278, 473] width 50 height 24
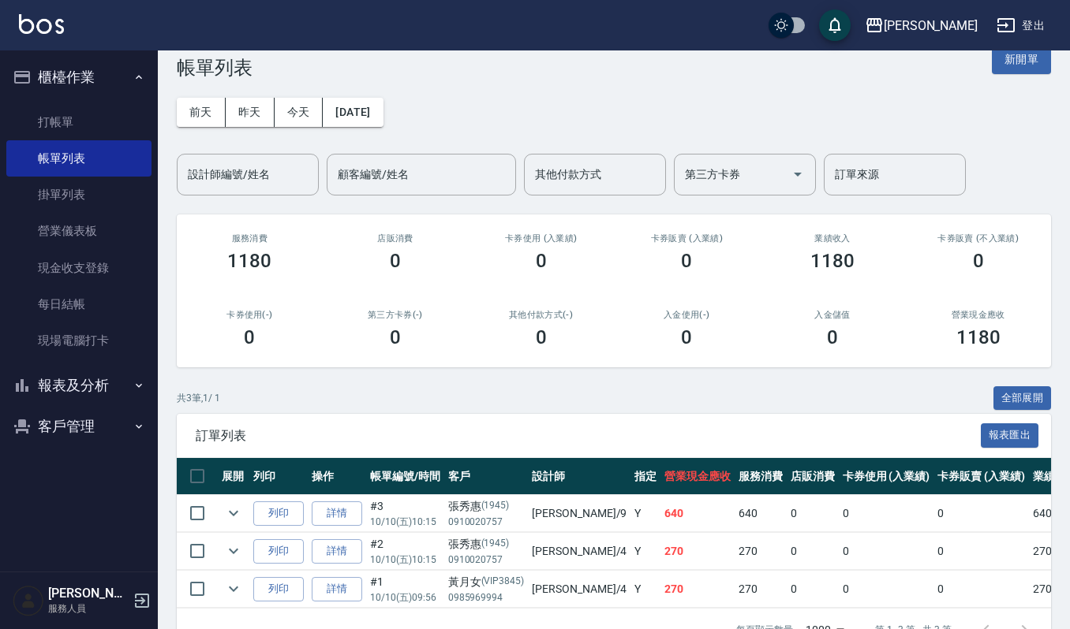
scroll to position [0, 0]
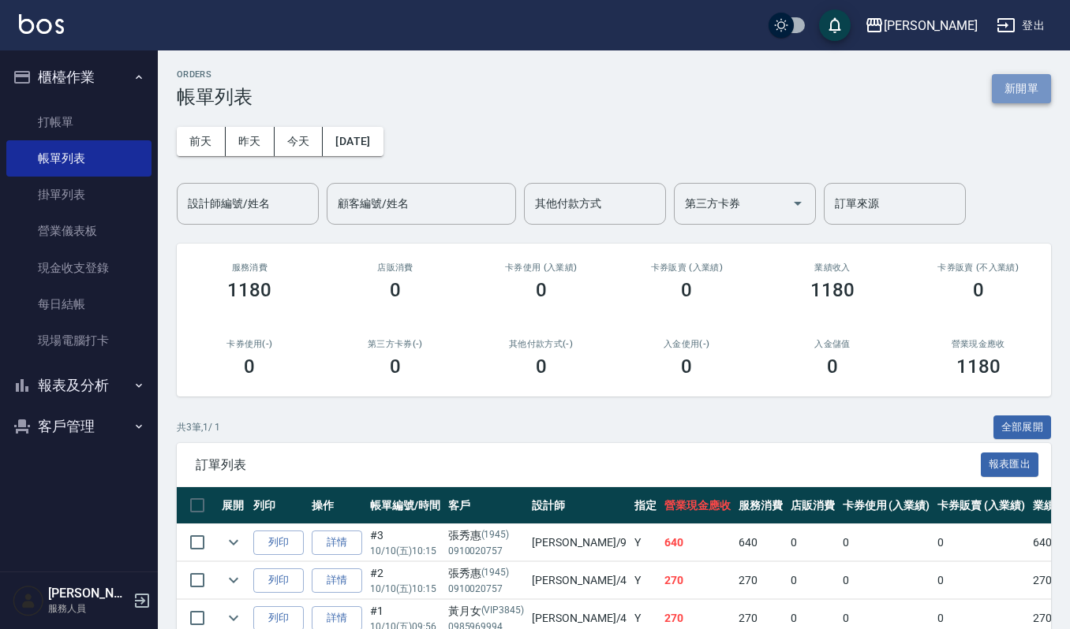
click at [1039, 80] on button "新開單" at bounding box center [1020, 88] width 59 height 29
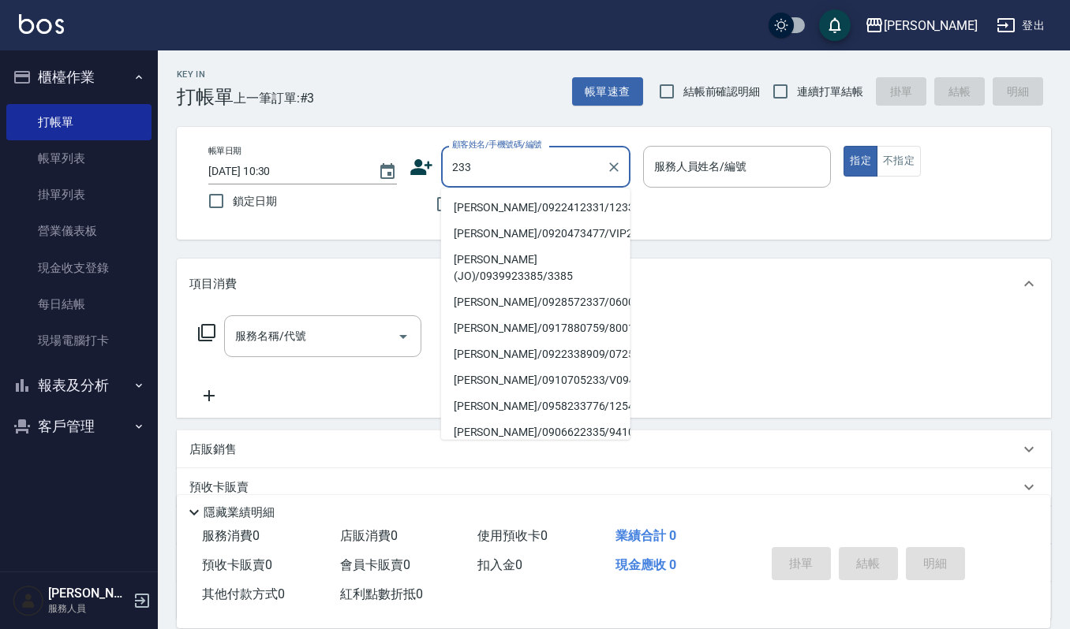
type input "2337"
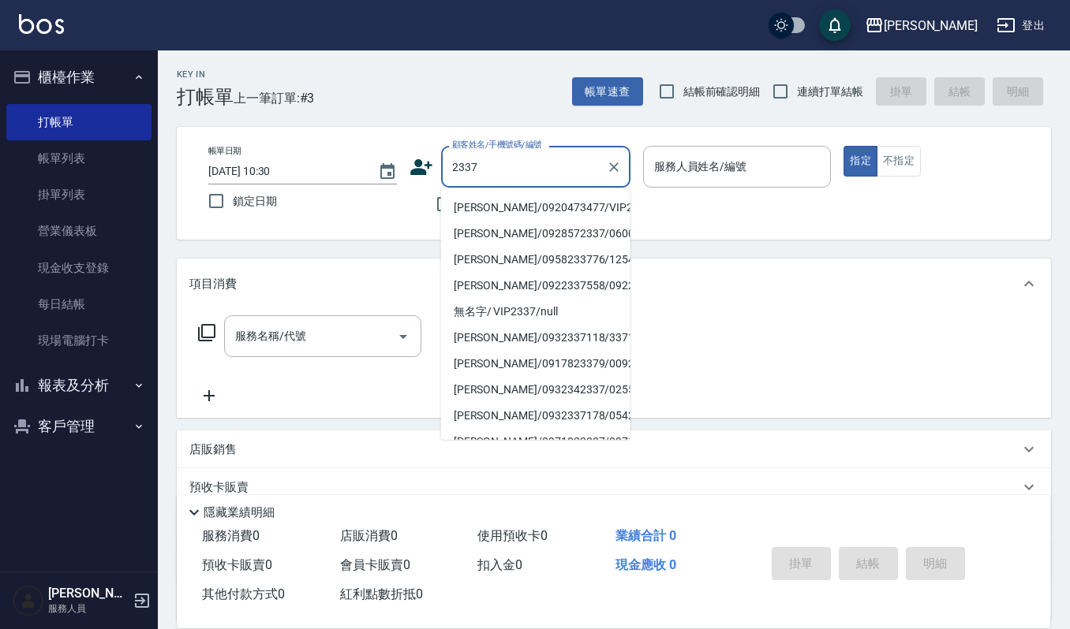
drag, startPoint x: 525, startPoint y: 167, endPoint x: 426, endPoint y: 193, distance: 102.7
click at [426, 193] on div "顧客姓名/手機號碼/編號 2337 顧客姓名/手機號碼/編號 不留客資" at bounding box center [519, 183] width 221 height 75
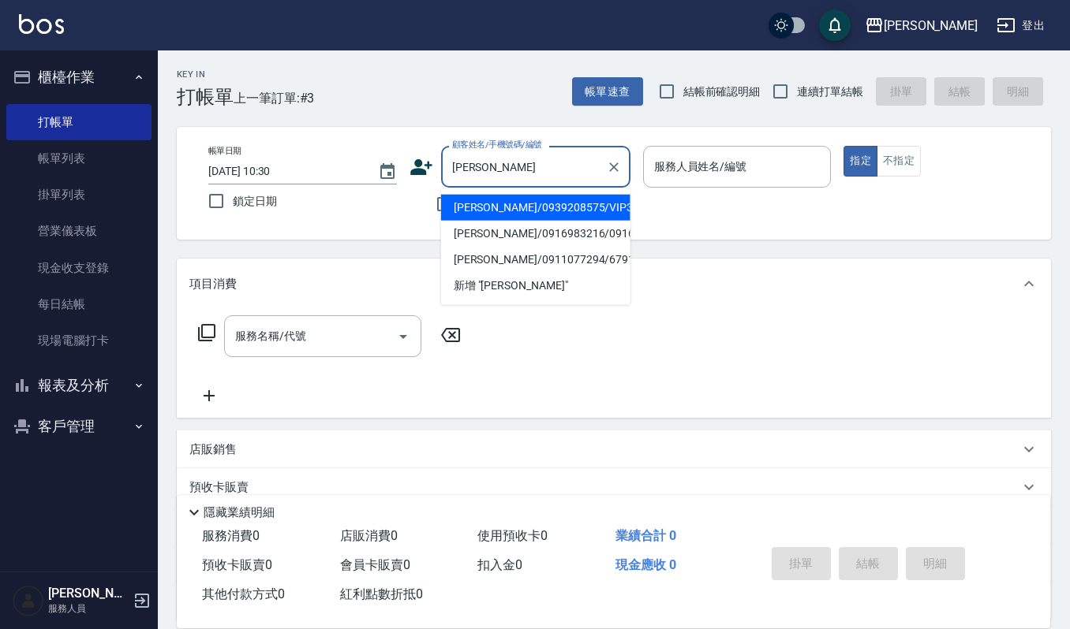
click at [519, 206] on li "[PERSON_NAME]/0939208575/VIP3543" at bounding box center [535, 208] width 189 height 26
type input "[PERSON_NAME]/0939208575/VIP3543"
type input "[PERSON_NAME]-4"
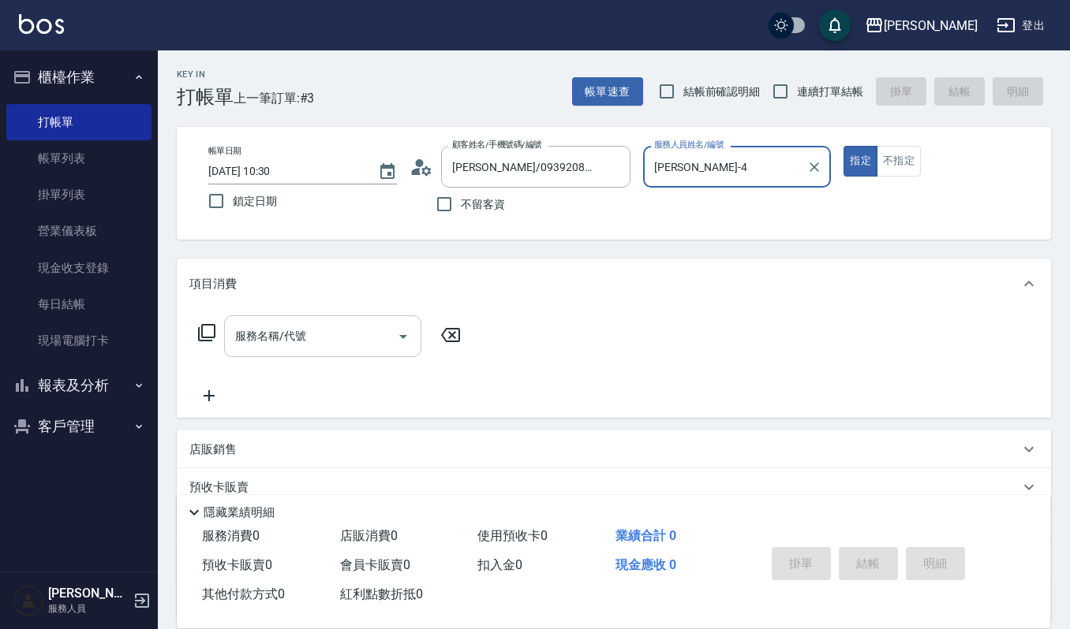
drag, startPoint x: 312, startPoint y: 330, endPoint x: 1076, endPoint y: 105, distance: 795.9
click at [334, 325] on input "服務名稱/代號" at bounding box center [310, 337] width 159 height 28
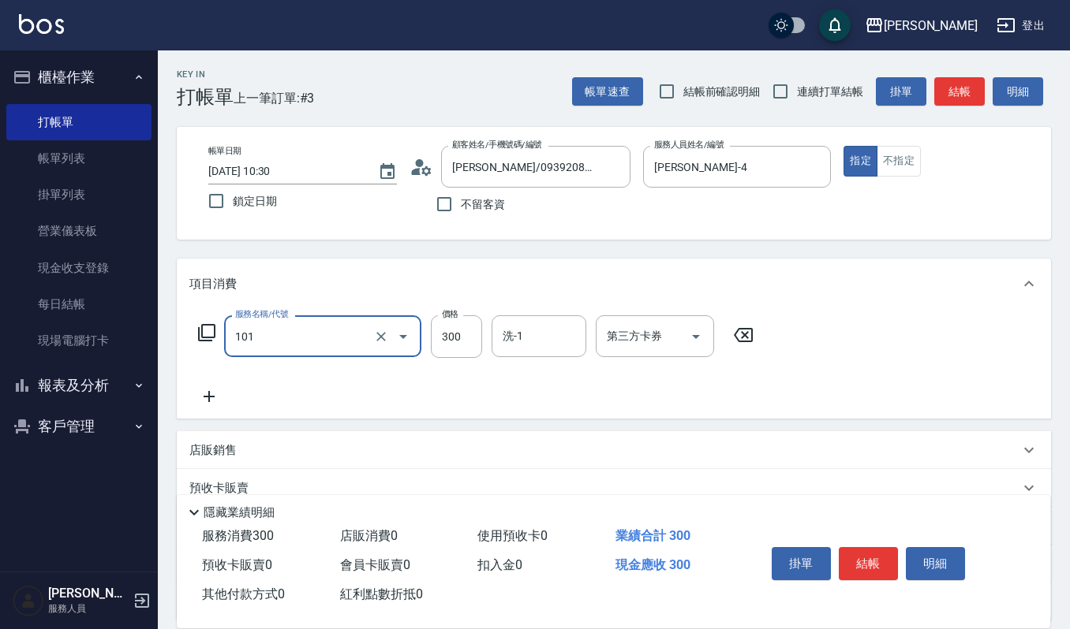
type input "一般洗髮(101)"
type input "270"
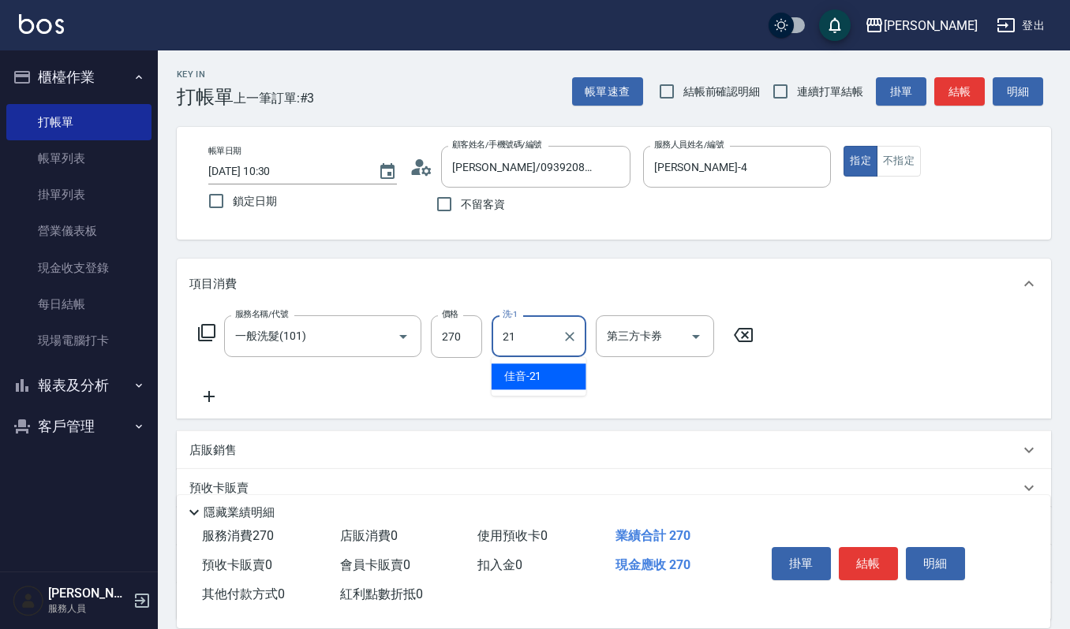
type input "佳音-21"
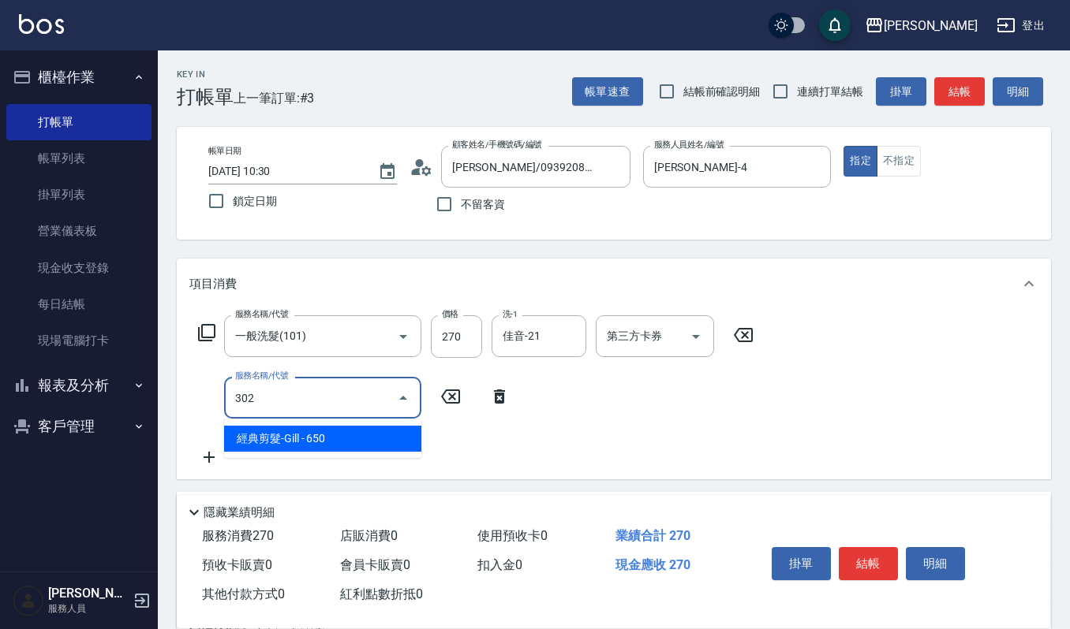
type input "經典剪髮-Gill(302)"
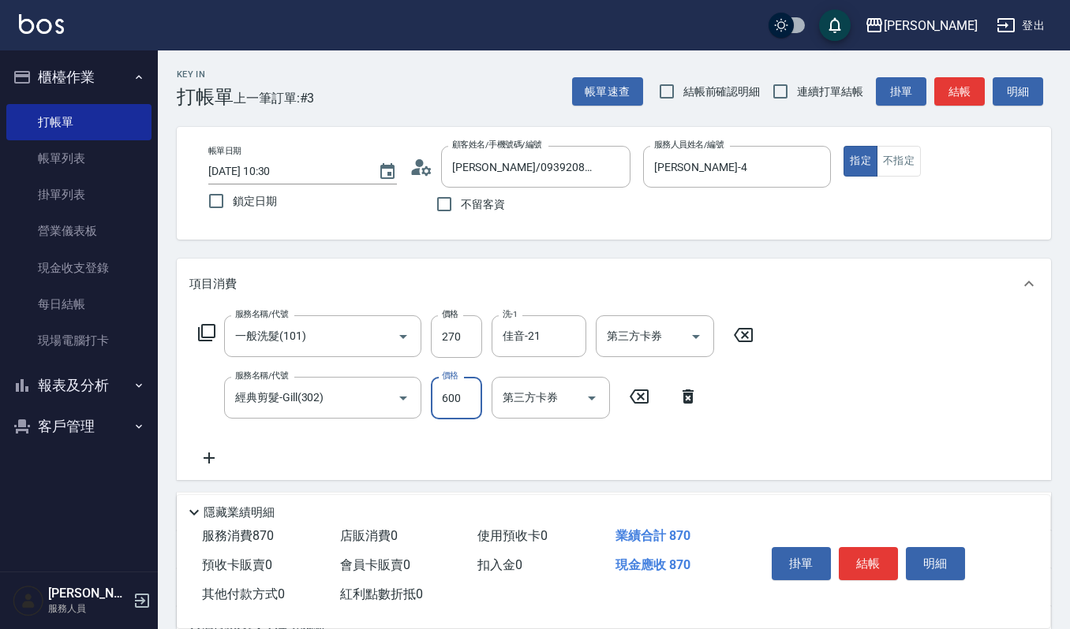
type input "600"
click at [938, 565] on button "明細" at bounding box center [934, 563] width 59 height 33
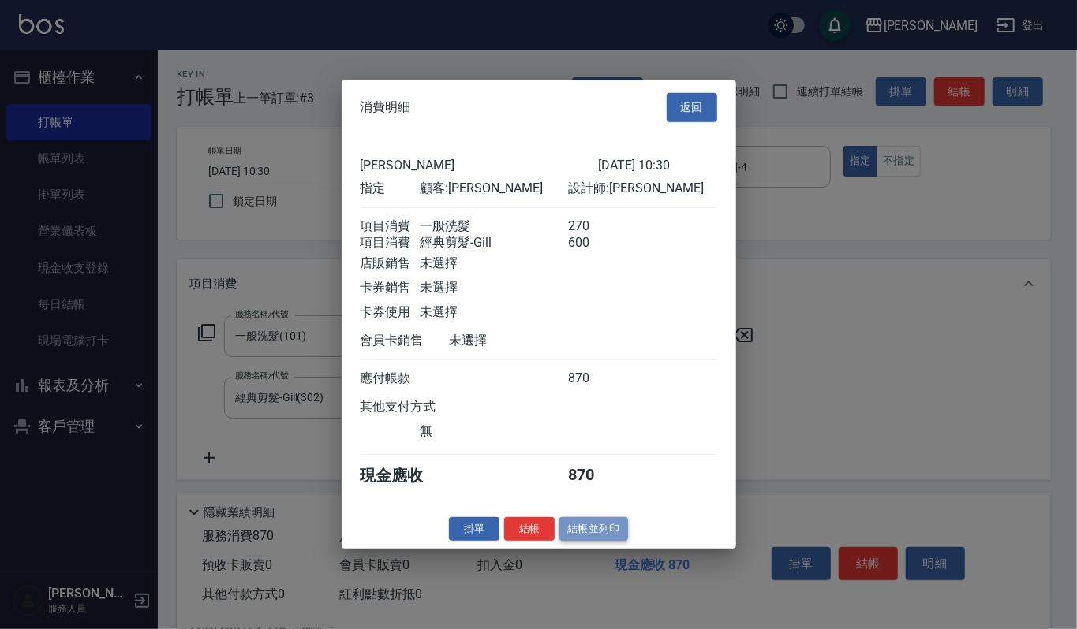
drag, startPoint x: 588, startPoint y: 531, endPoint x: 603, endPoint y: 528, distance: 15.2
click at [603, 528] on button "結帳並列印" at bounding box center [593, 529] width 69 height 24
